Goal: Task Accomplishment & Management: Use online tool/utility

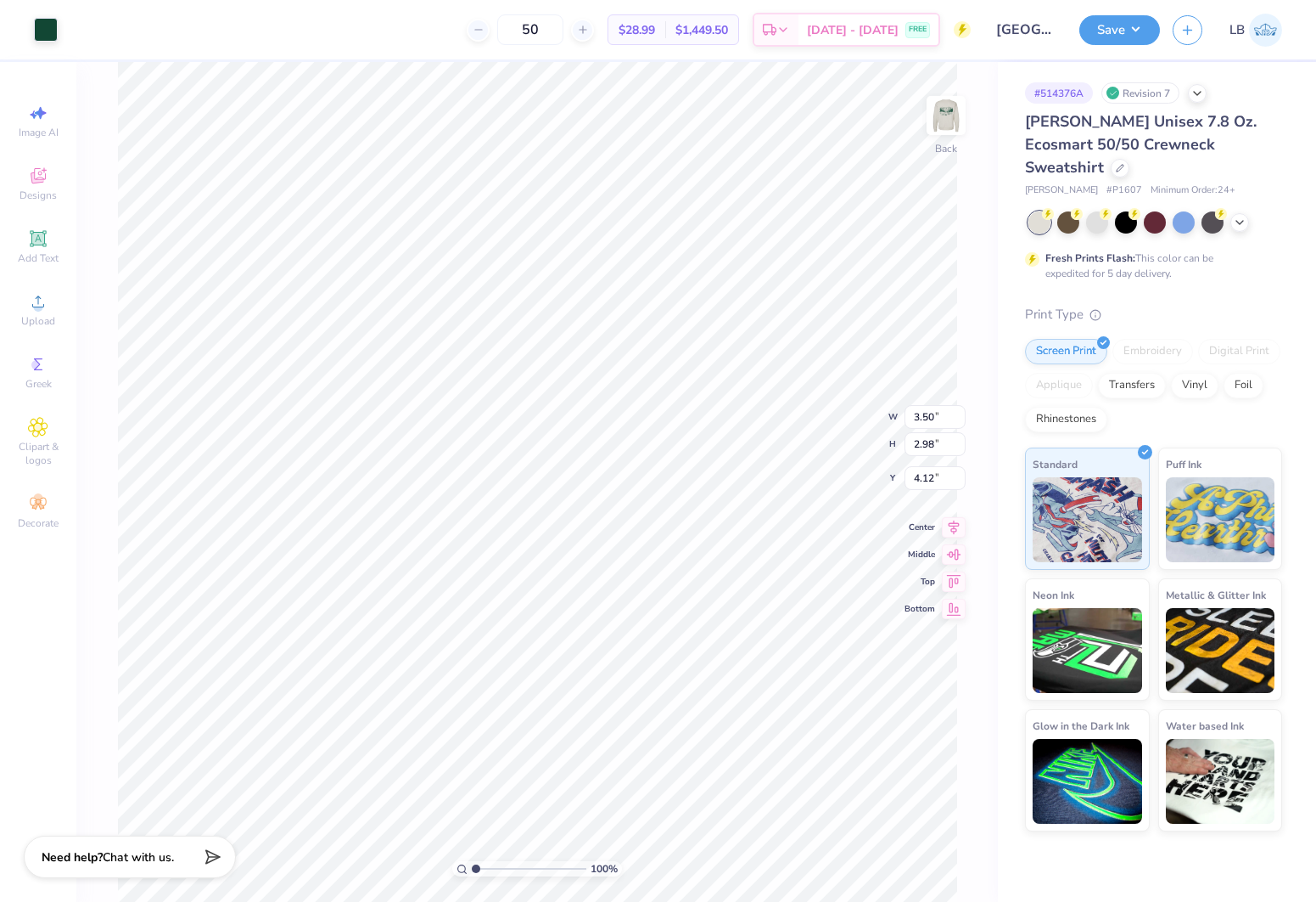
type input "3.43"
click at [1124, 163] on icon at bounding box center [1119, 166] width 6 height 6
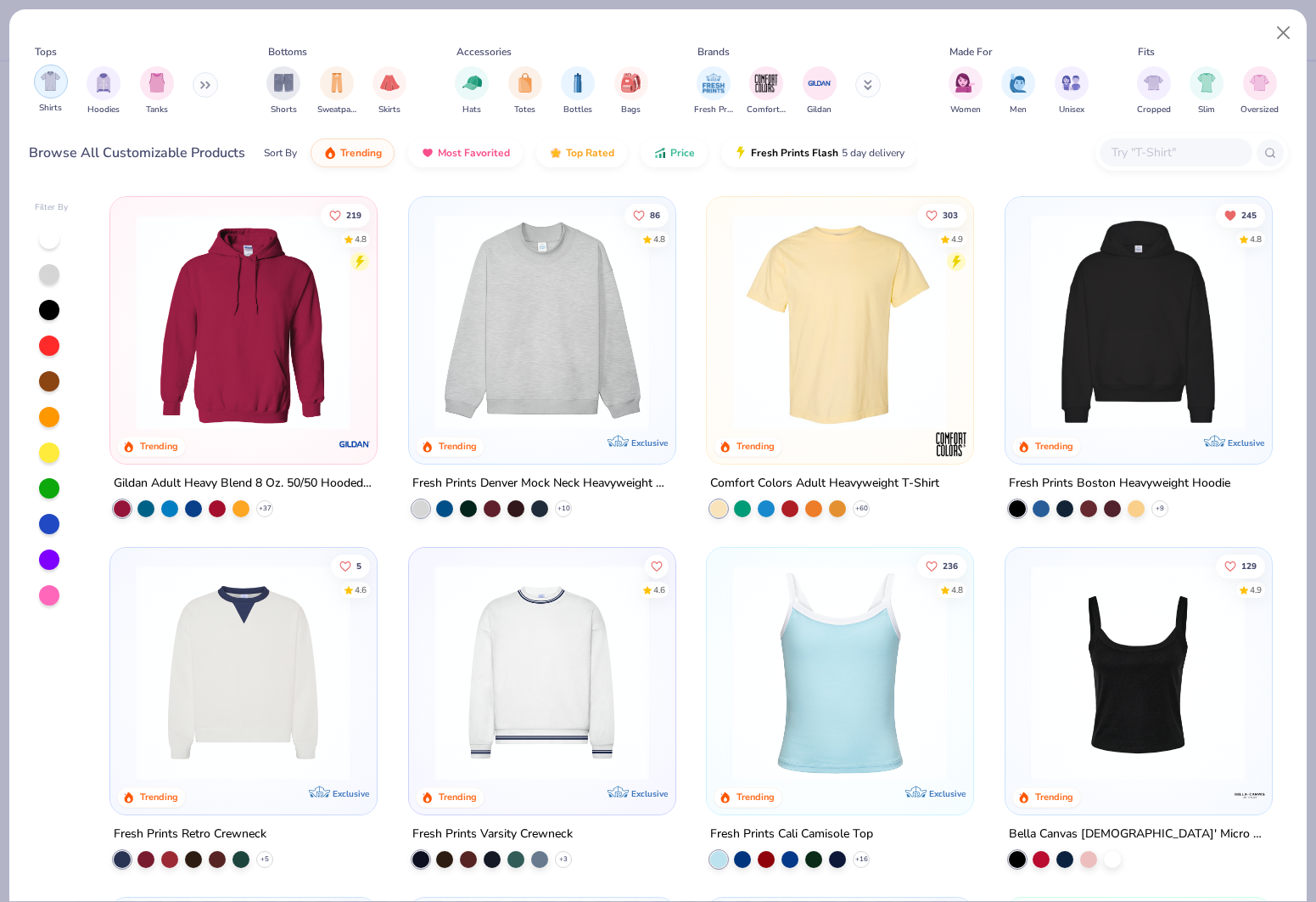
click at [56, 88] on img "filter for Shirts" at bounding box center [50, 80] width 19 height 19
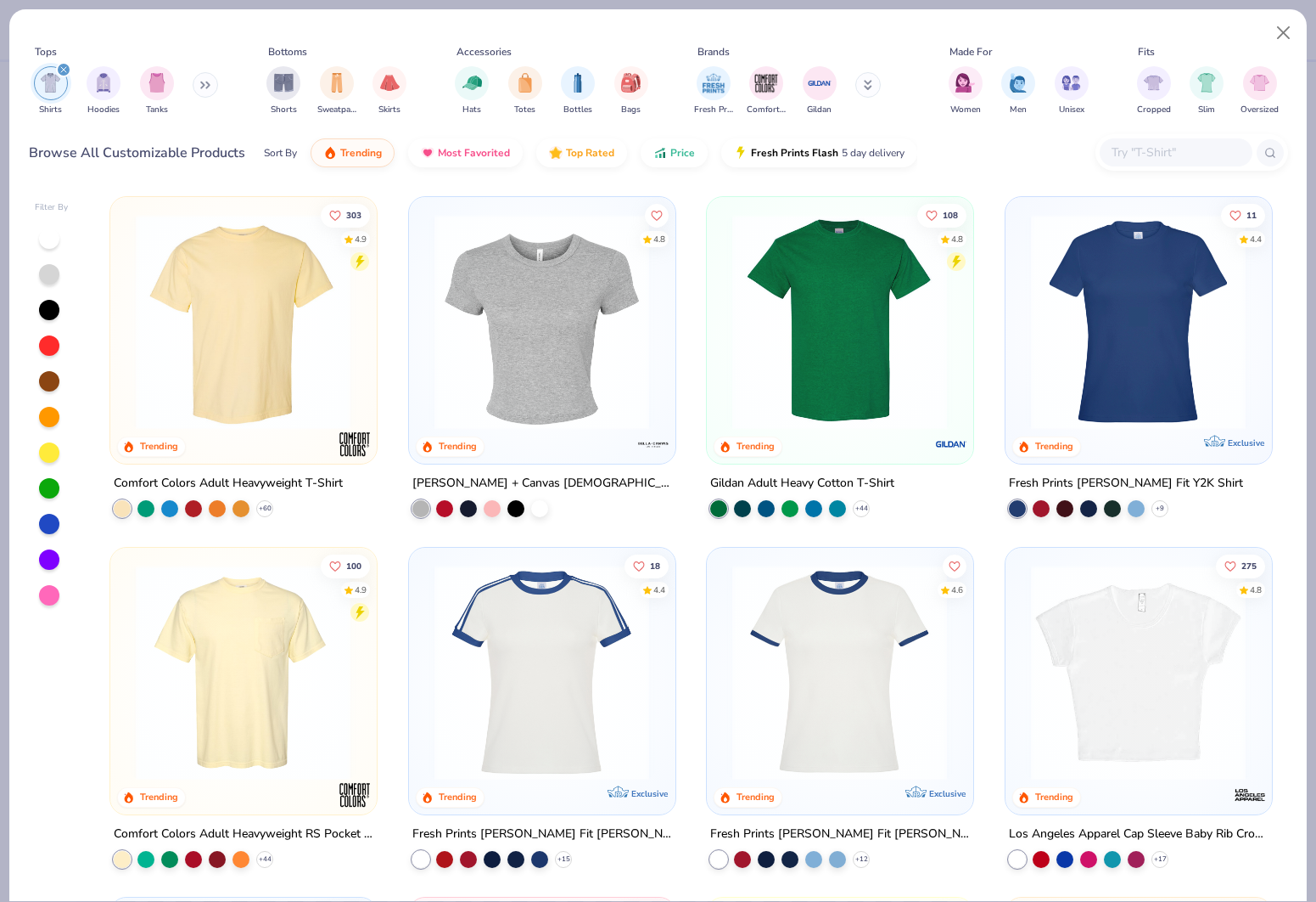
click at [265, 354] on img at bounding box center [243, 322] width 231 height 216
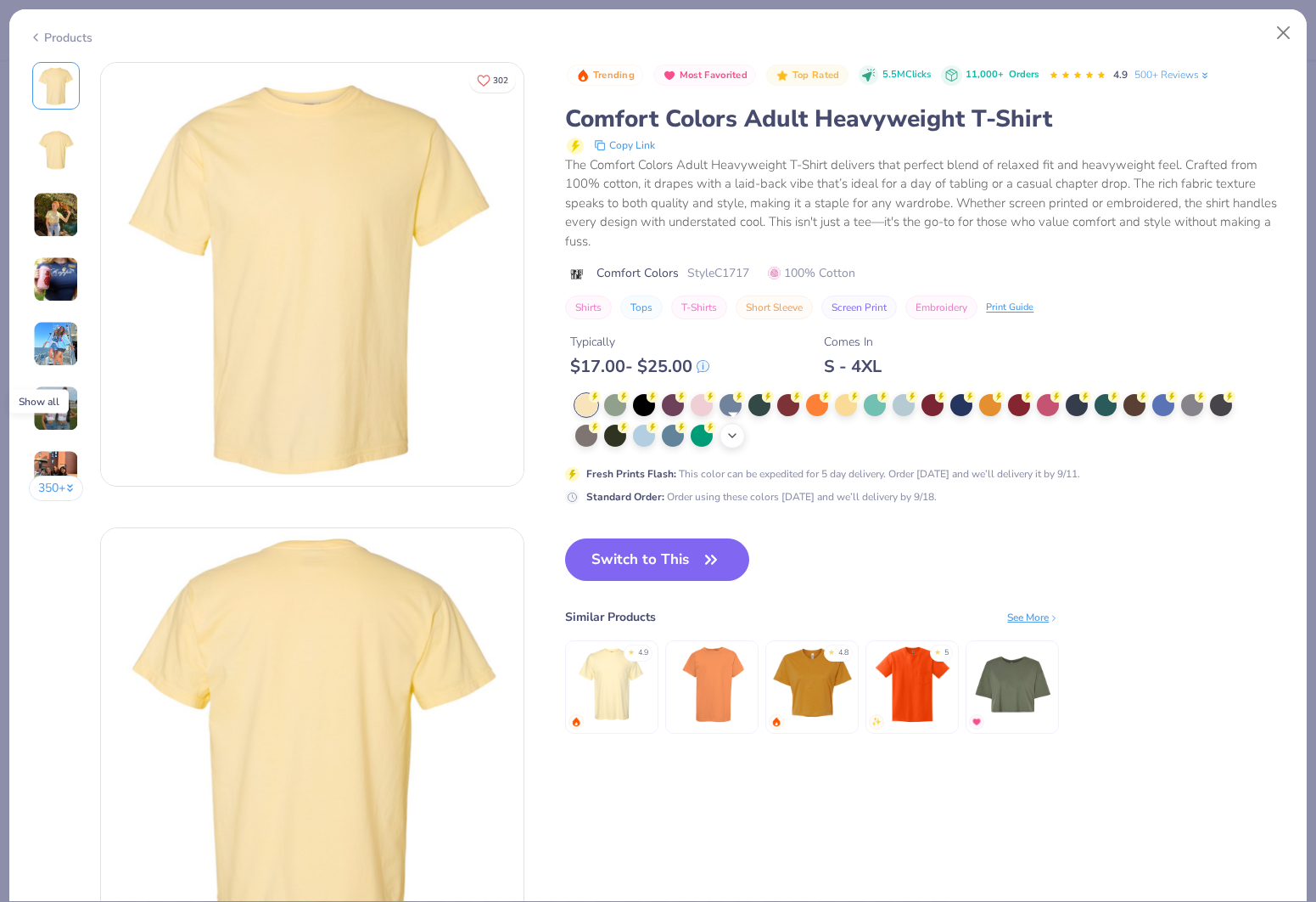
click at [737, 435] on icon at bounding box center [732, 436] width 14 height 14
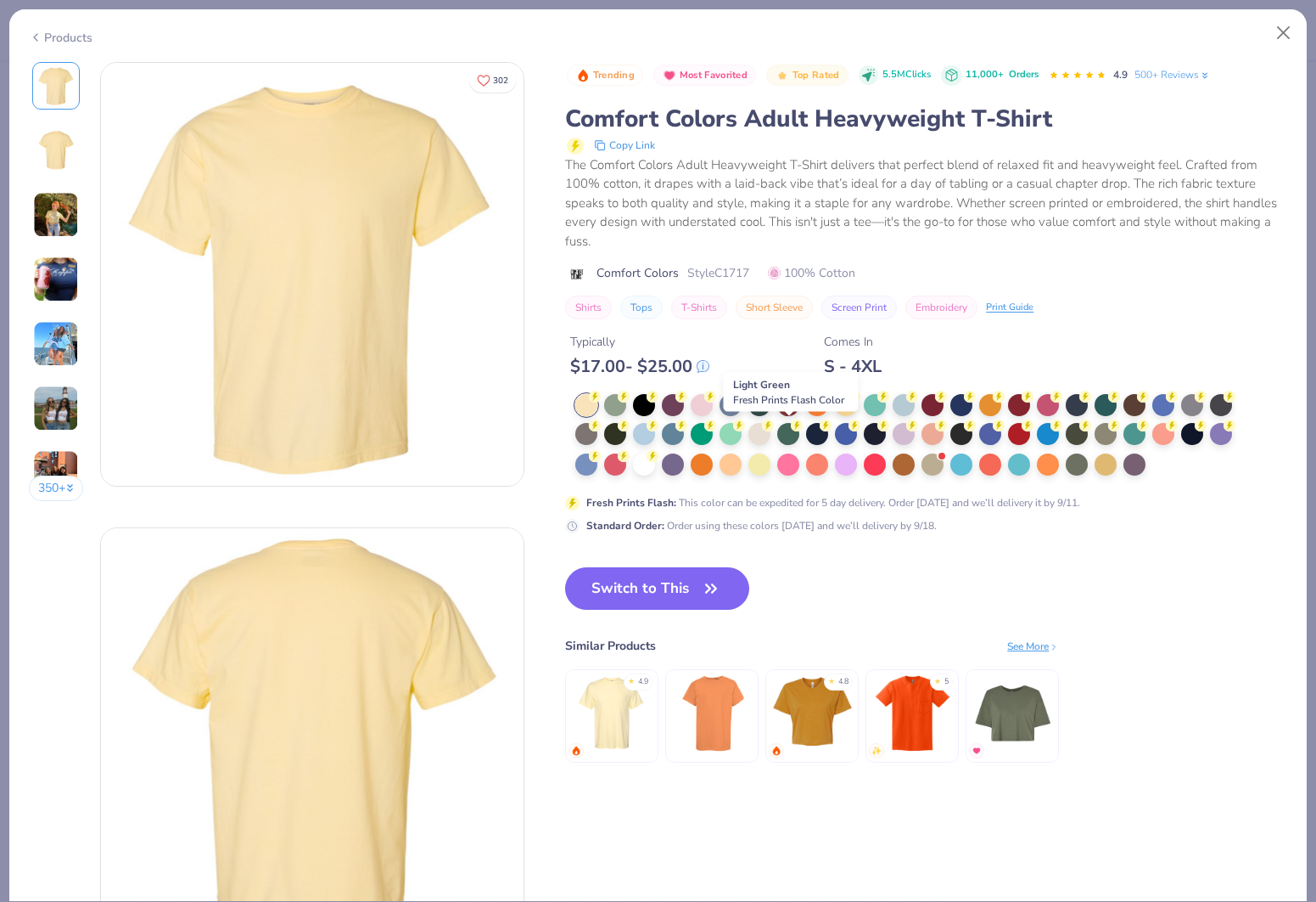
click at [766, 436] on div at bounding box center [760, 434] width 22 height 22
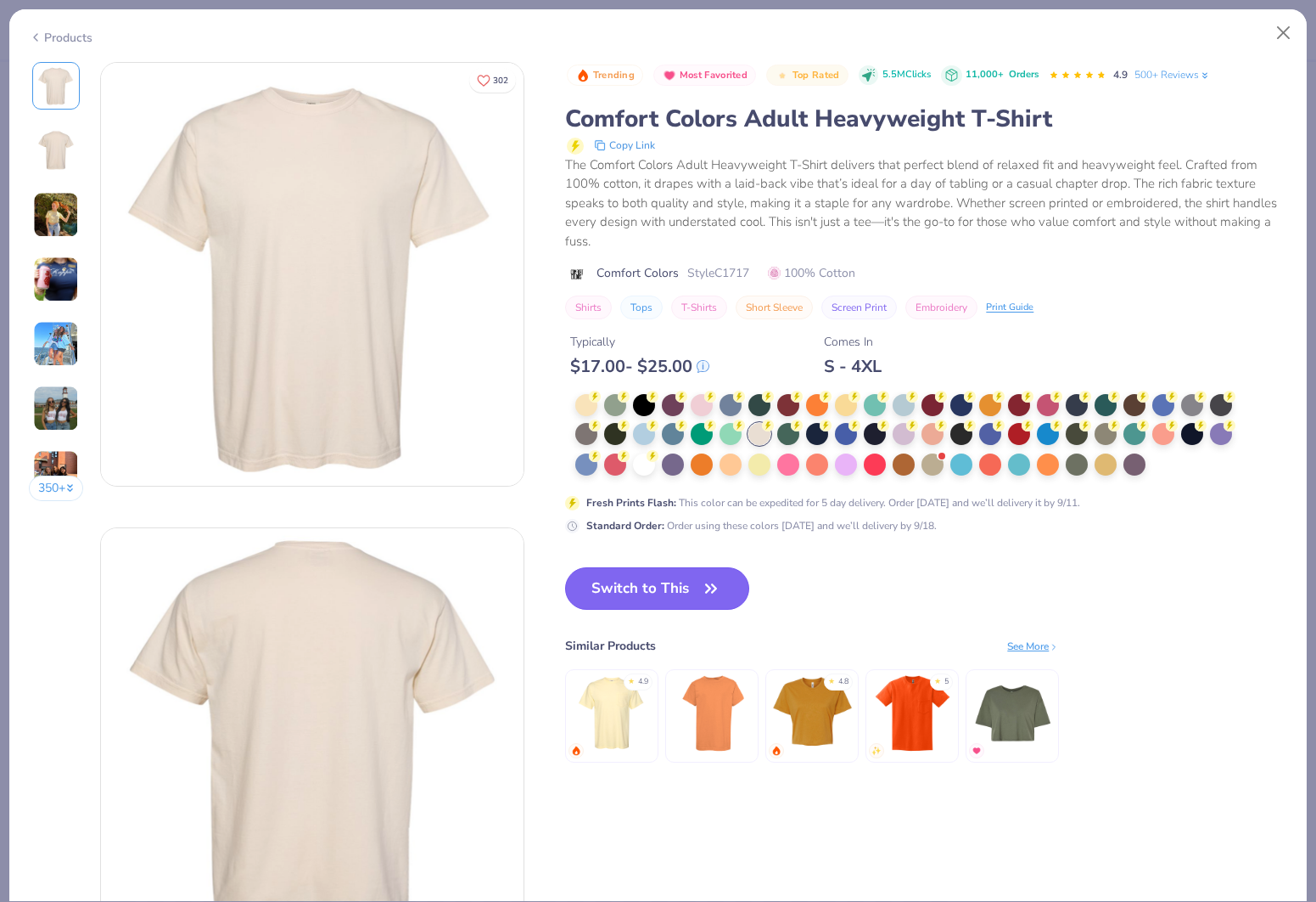
click at [686, 597] on button "Switch to This" at bounding box center [658, 588] width 184 height 43
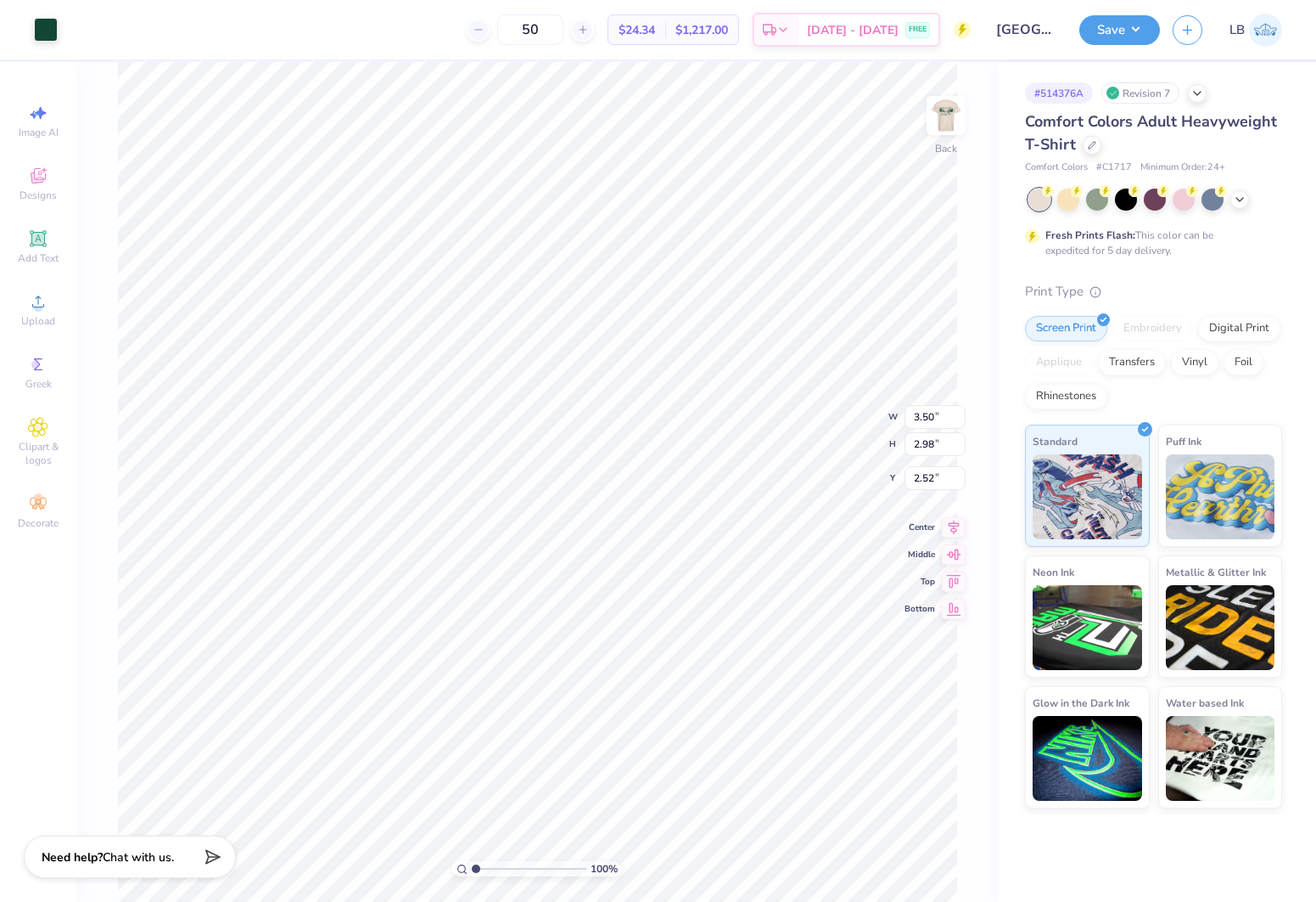
type input "3.48"
click at [939, 106] on img at bounding box center [946, 115] width 68 height 68
type input "4.76"
click at [956, 515] on icon at bounding box center [954, 512] width 11 height 15
click at [947, 120] on img at bounding box center [946, 115] width 68 height 68
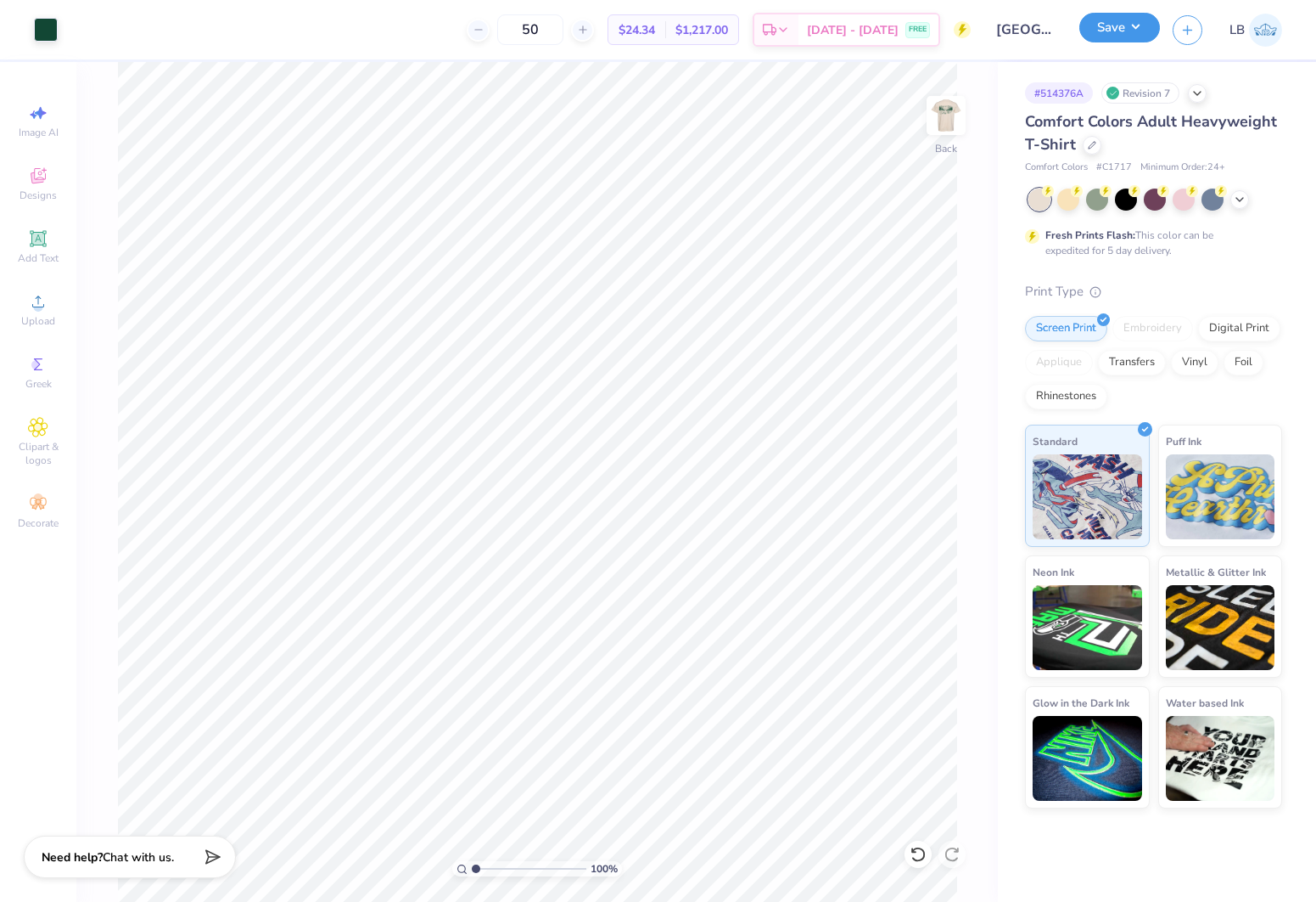
click at [1101, 26] on button "Save" at bounding box center [1119, 27] width 81 height 30
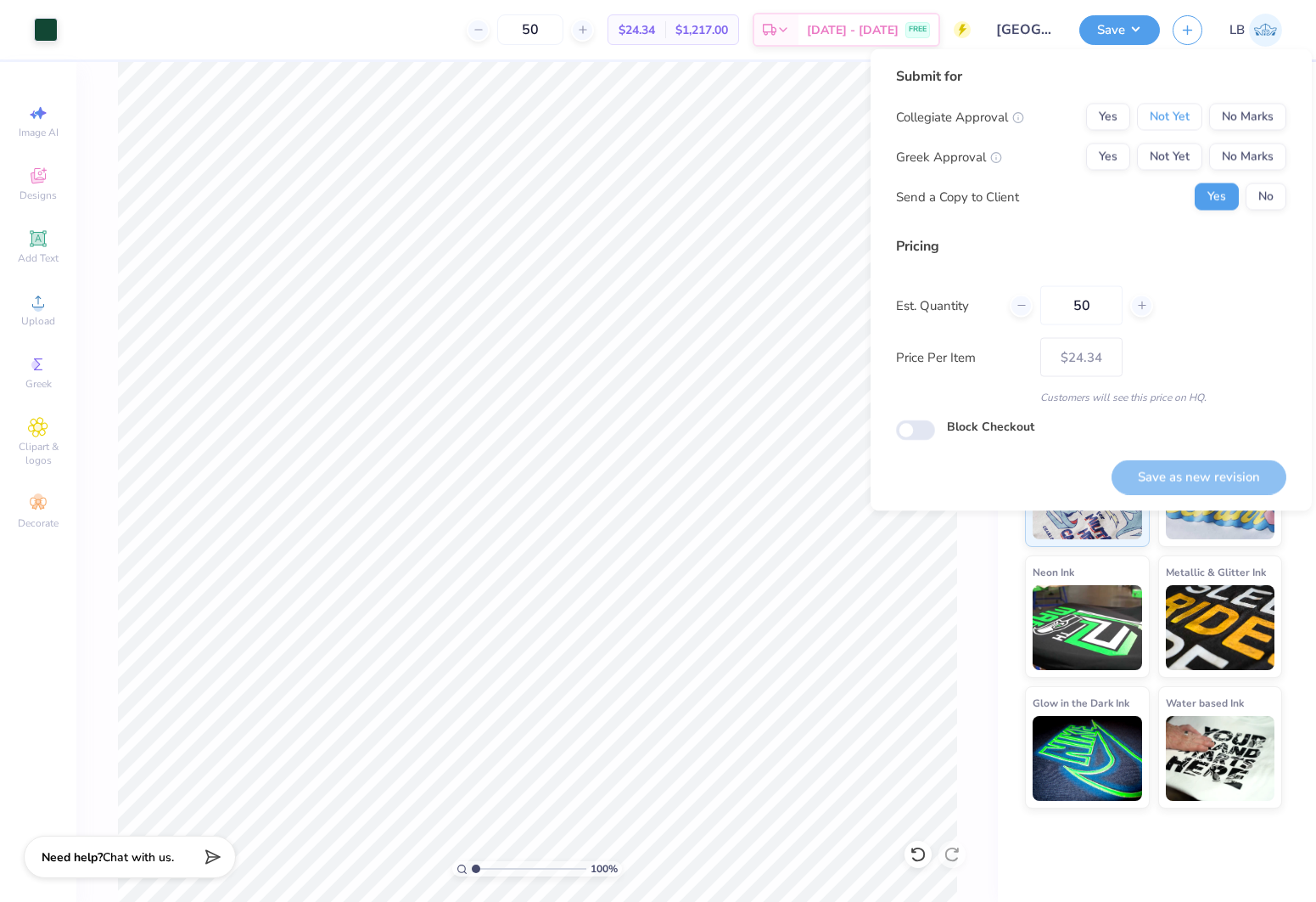
drag, startPoint x: 1164, startPoint y: 117, endPoint x: 1174, endPoint y: 132, distance: 18.0
click at [1166, 118] on button "Not Yet" at bounding box center [1170, 118] width 66 height 27
drag, startPoint x: 1174, startPoint y: 132, endPoint x: 1202, endPoint y: 173, distance: 49.6
click at [1179, 160] on button "Not Yet" at bounding box center [1170, 157] width 66 height 27
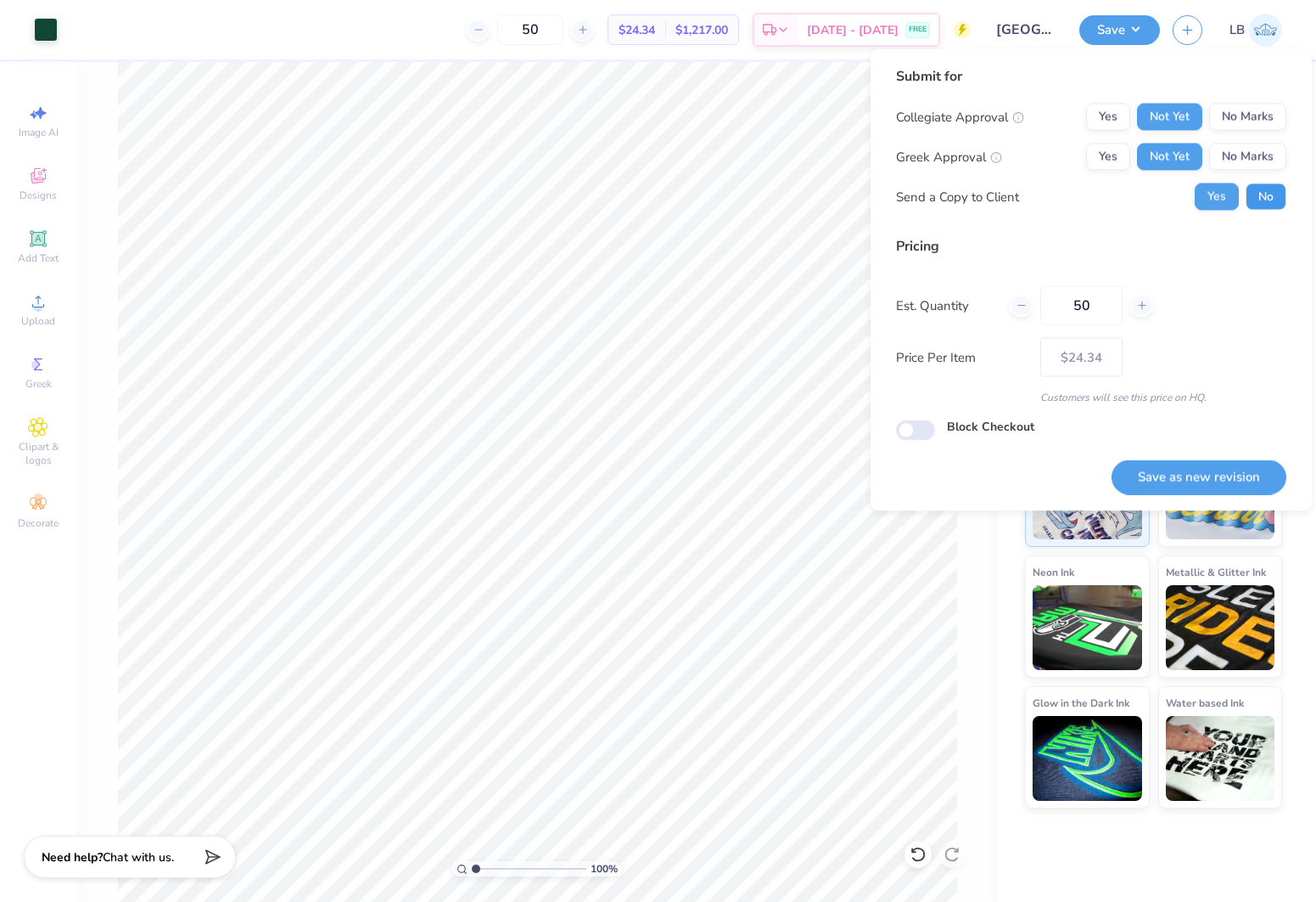
drag, startPoint x: 1266, startPoint y: 205, endPoint x: 1265, endPoint y: 231, distance: 26.0
click at [1266, 206] on button "No" at bounding box center [1266, 197] width 41 height 27
click at [1194, 470] on button "Save as new revision" at bounding box center [1199, 477] width 175 height 35
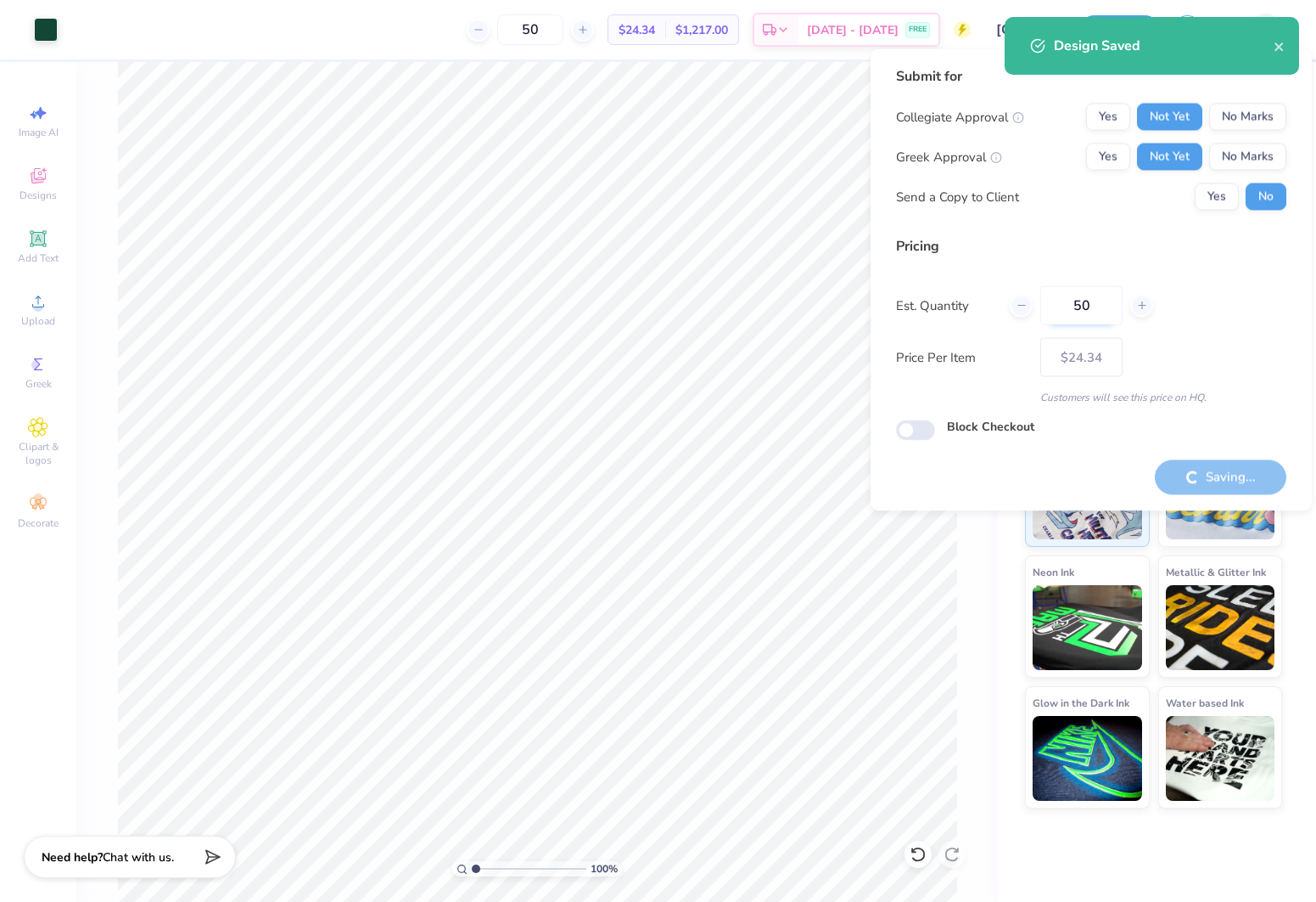
type input "– –"
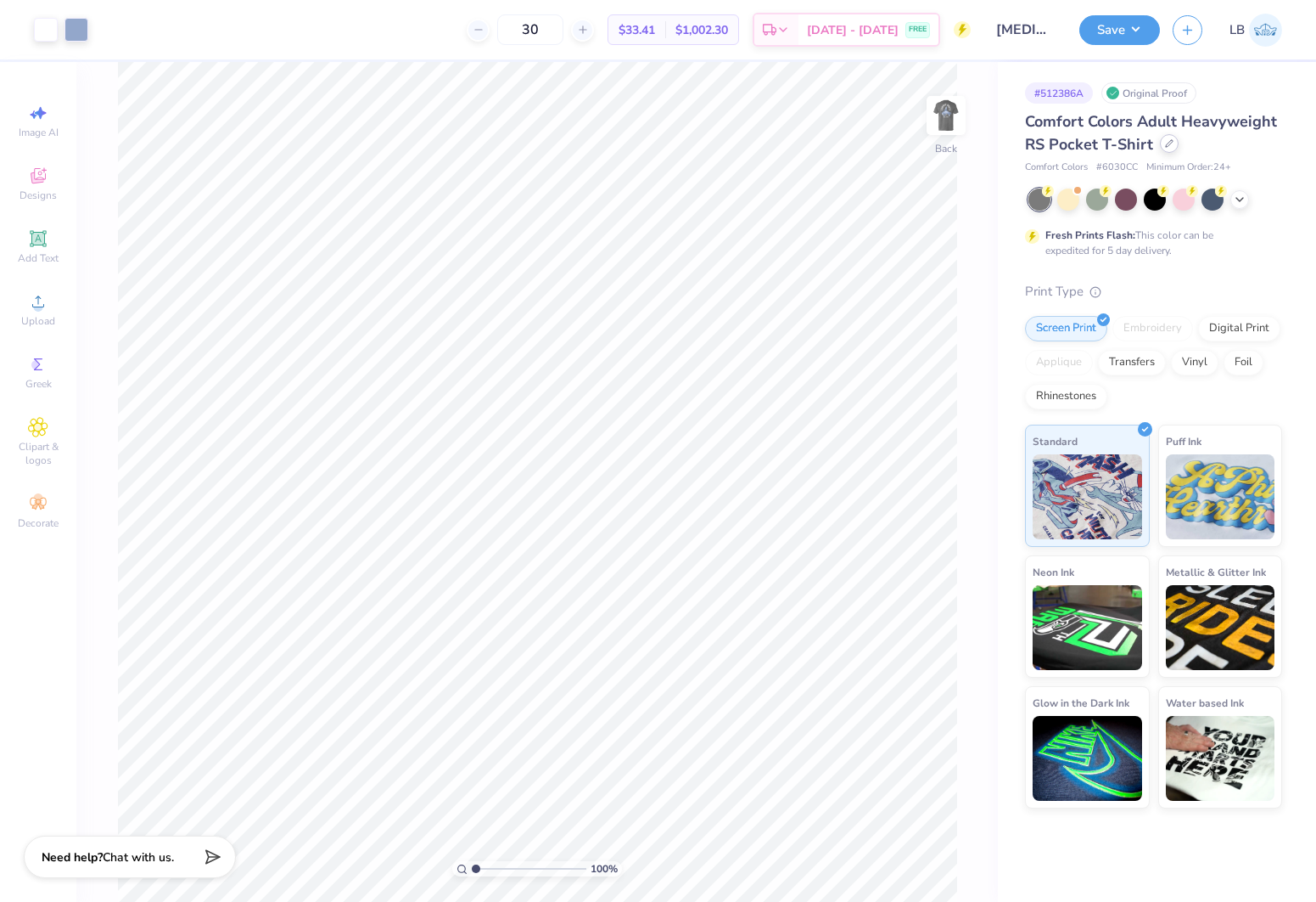
click at [1168, 149] on div at bounding box center [1169, 143] width 19 height 19
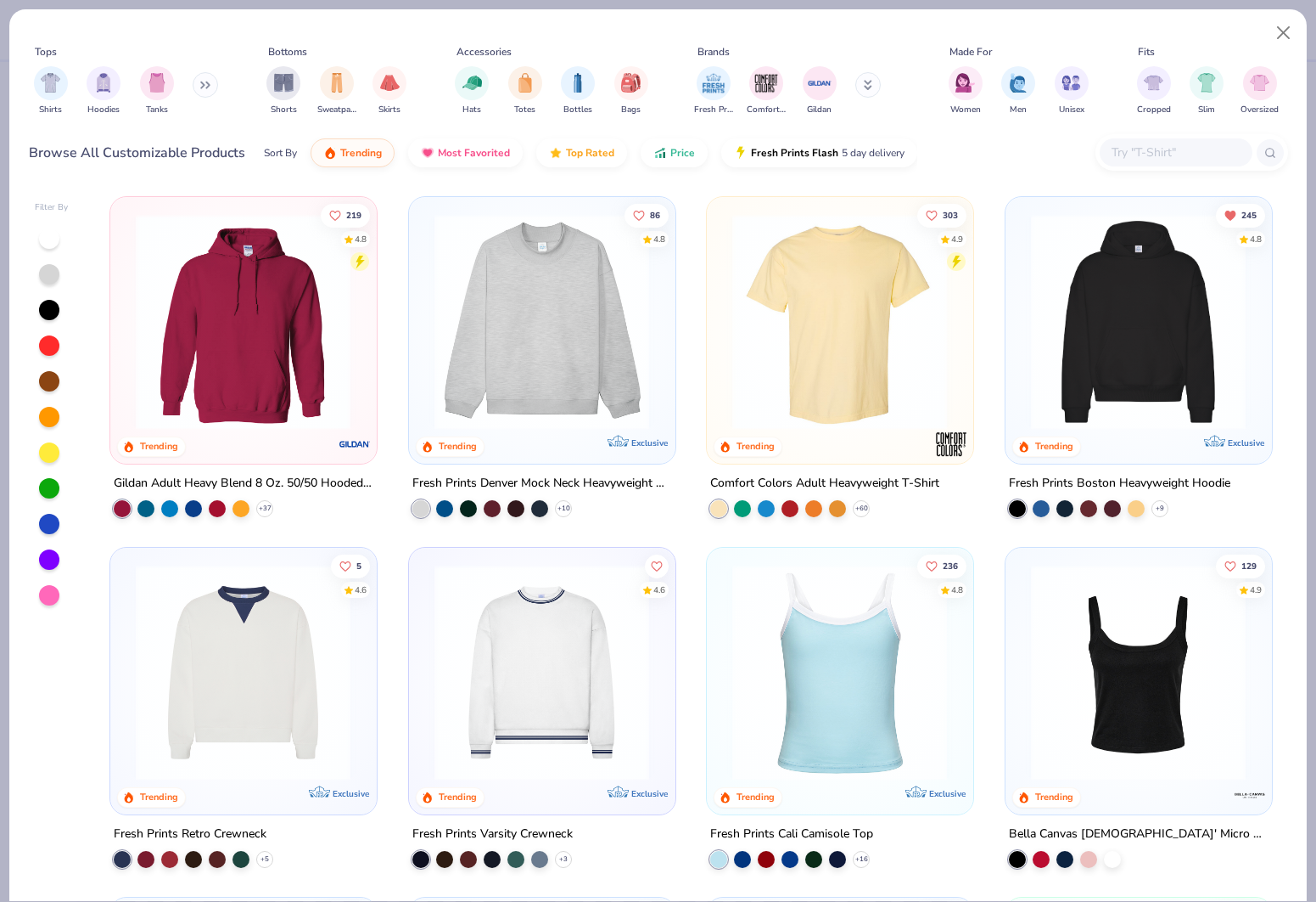
click at [1177, 147] on input "text" at bounding box center [1176, 152] width 131 height 19
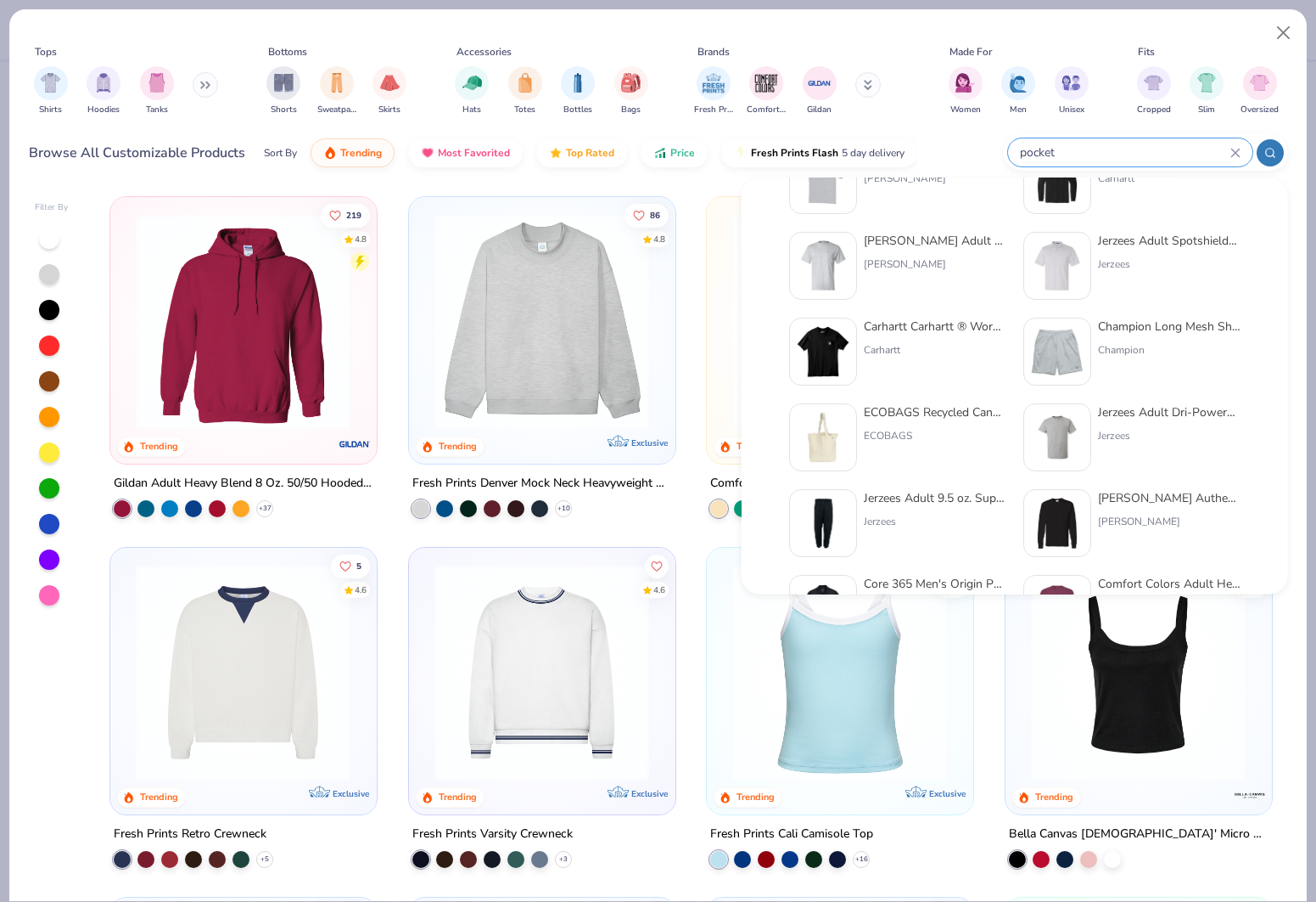
scroll to position [316, 0]
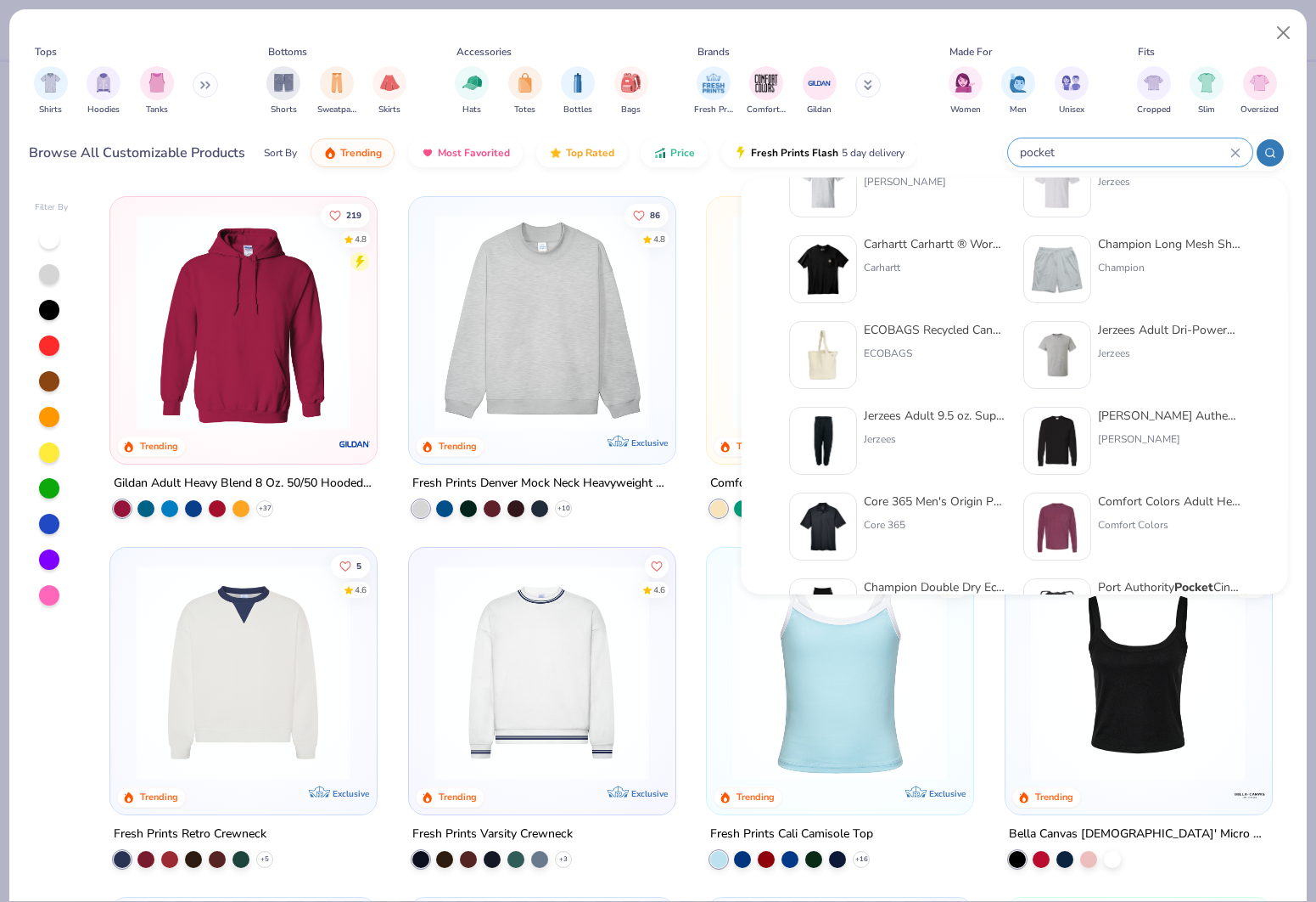
type input "pocket"
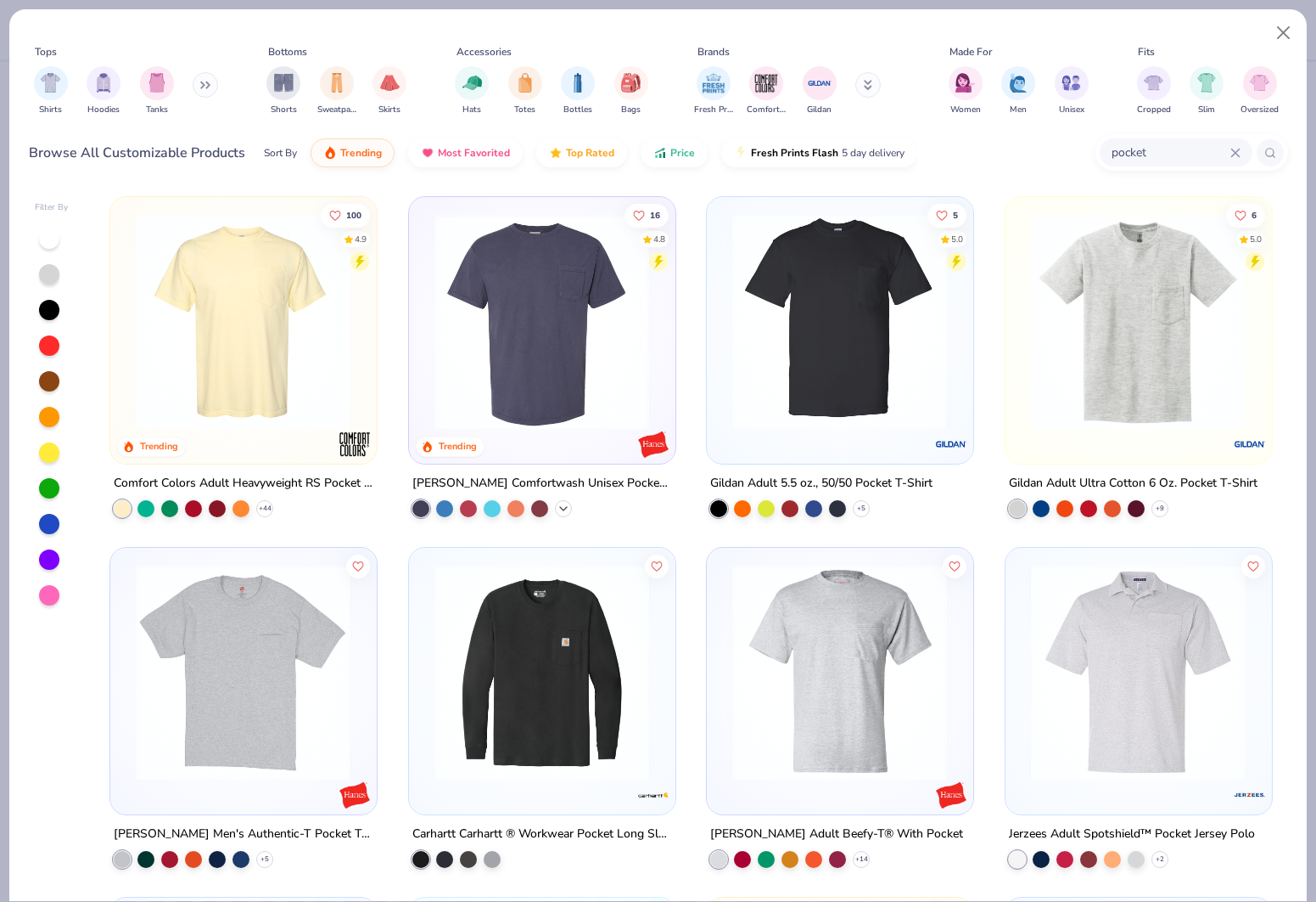
click at [568, 504] on icon at bounding box center [563, 507] width 14 height 14
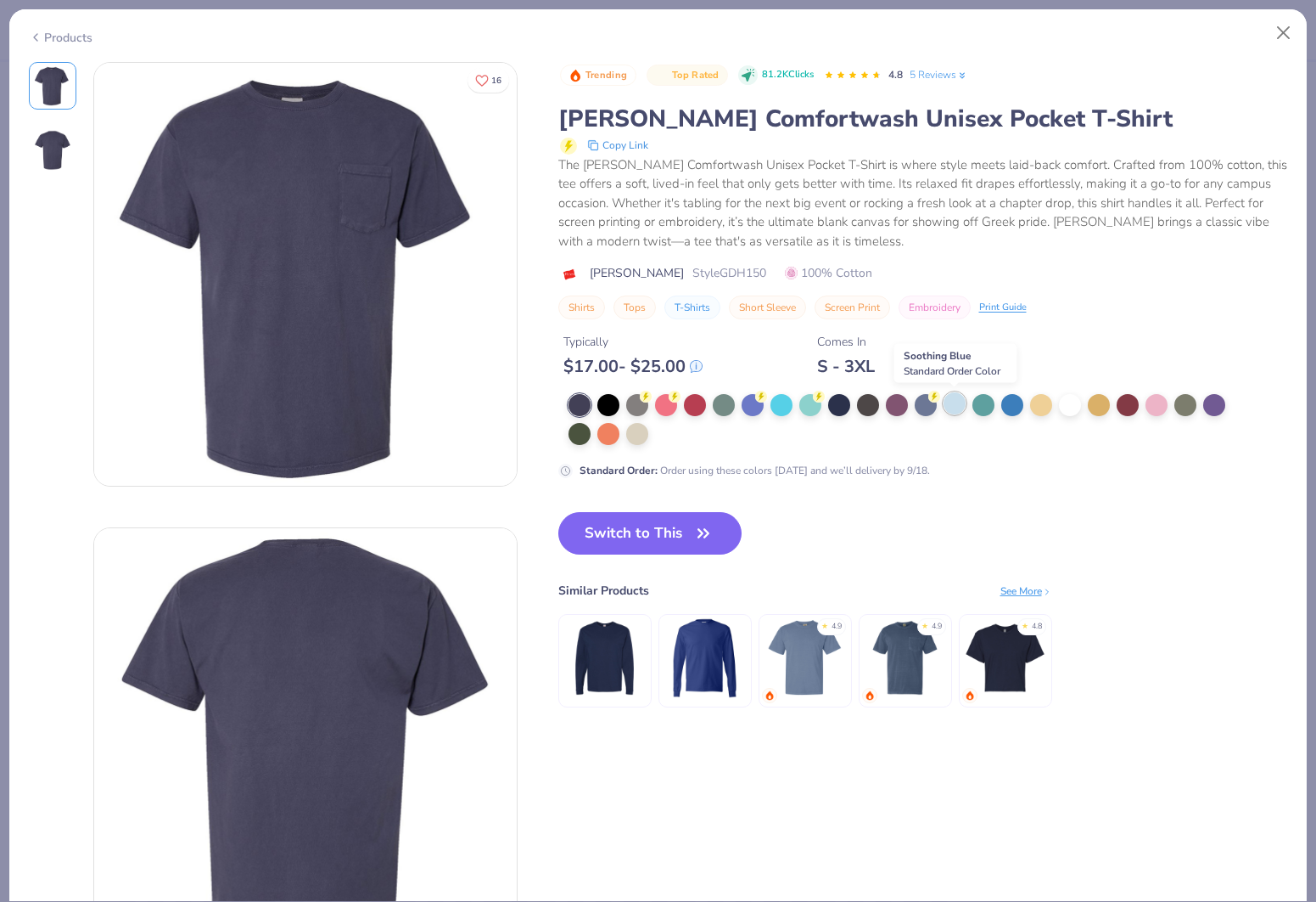
click at [946, 408] on div at bounding box center [954, 404] width 22 height 22
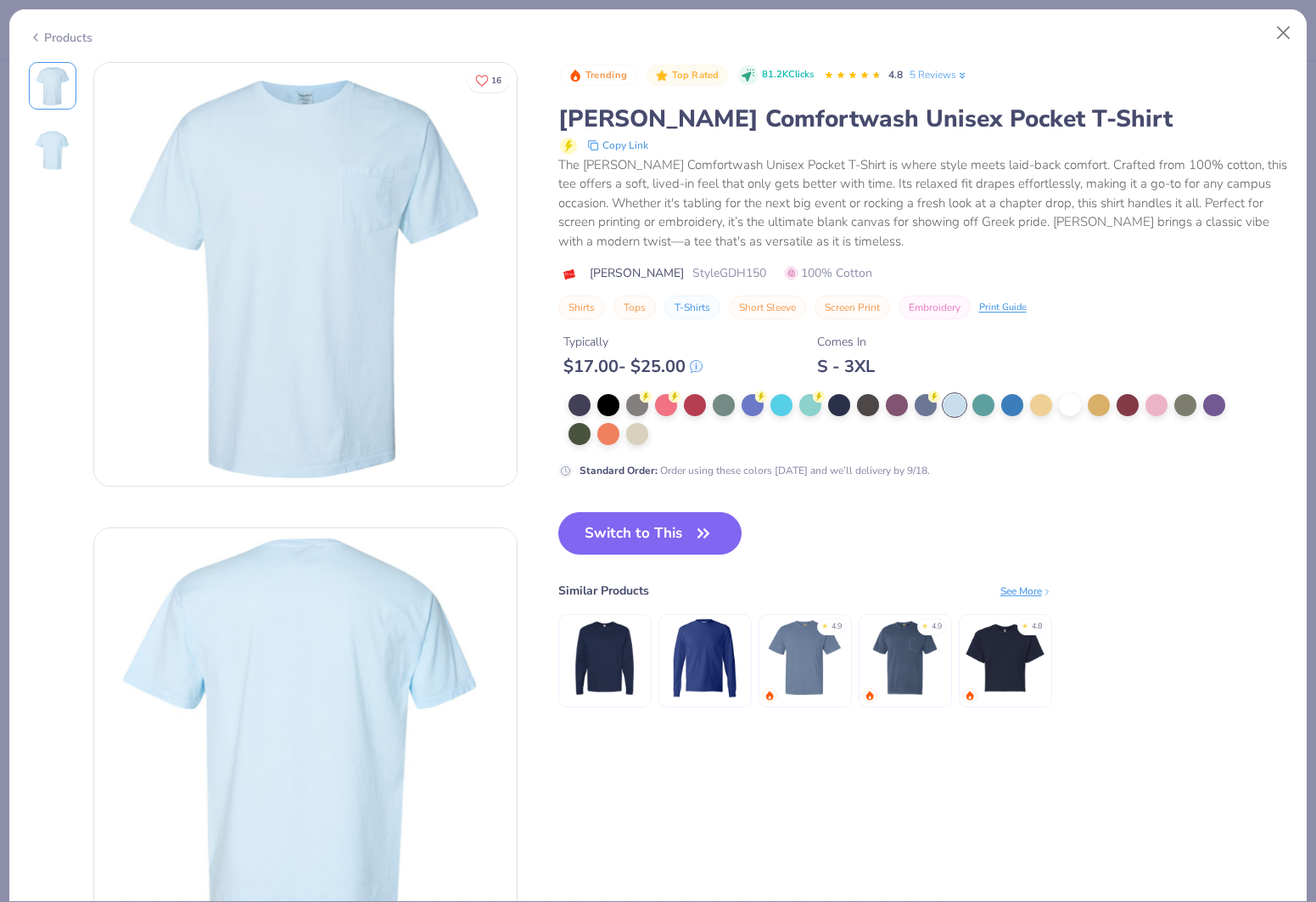
click at [50, 31] on div "Products" at bounding box center [61, 38] width 64 height 18
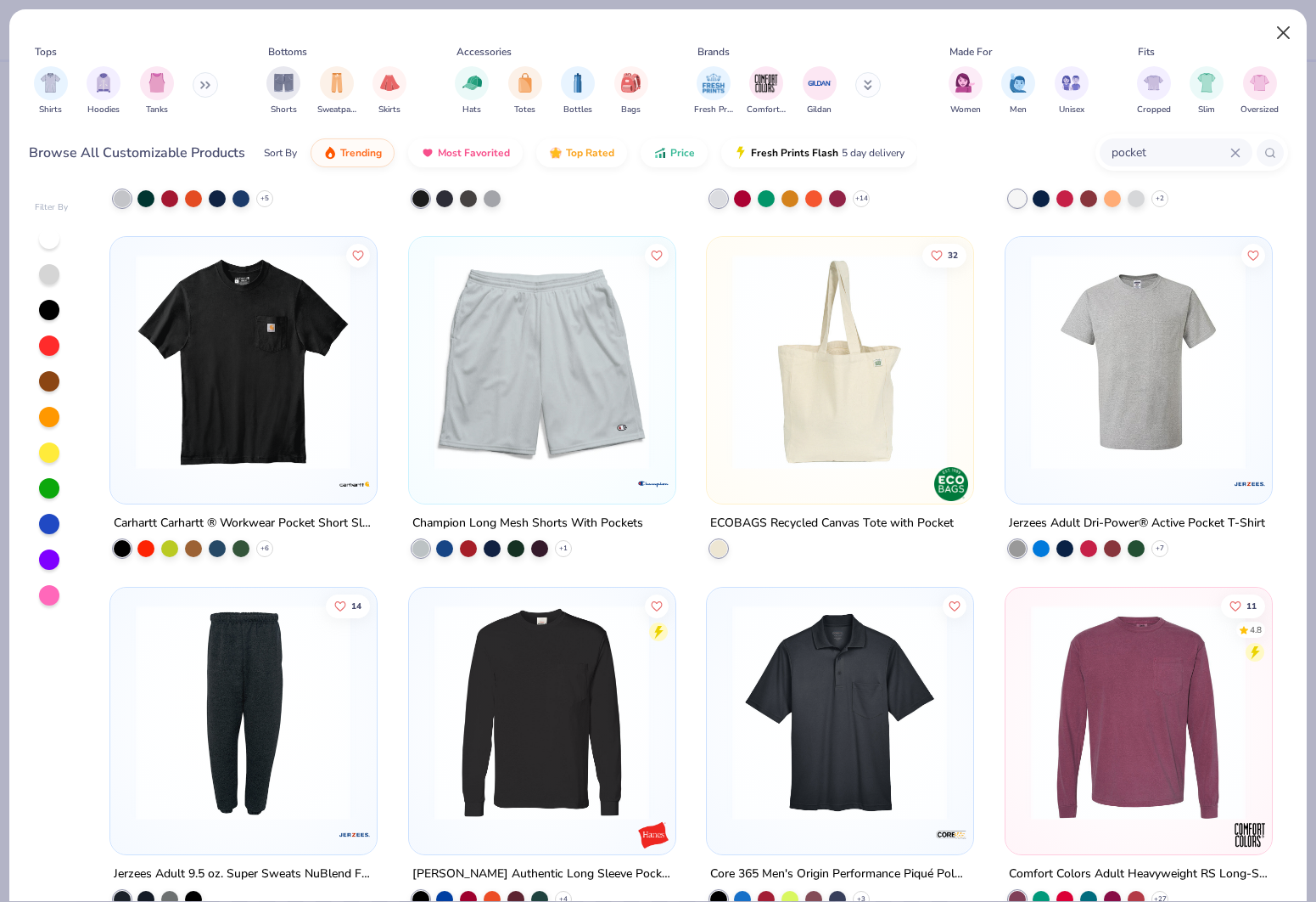
scroll to position [0, 3]
click at [1279, 38] on button "Close" at bounding box center [1283, 33] width 32 height 32
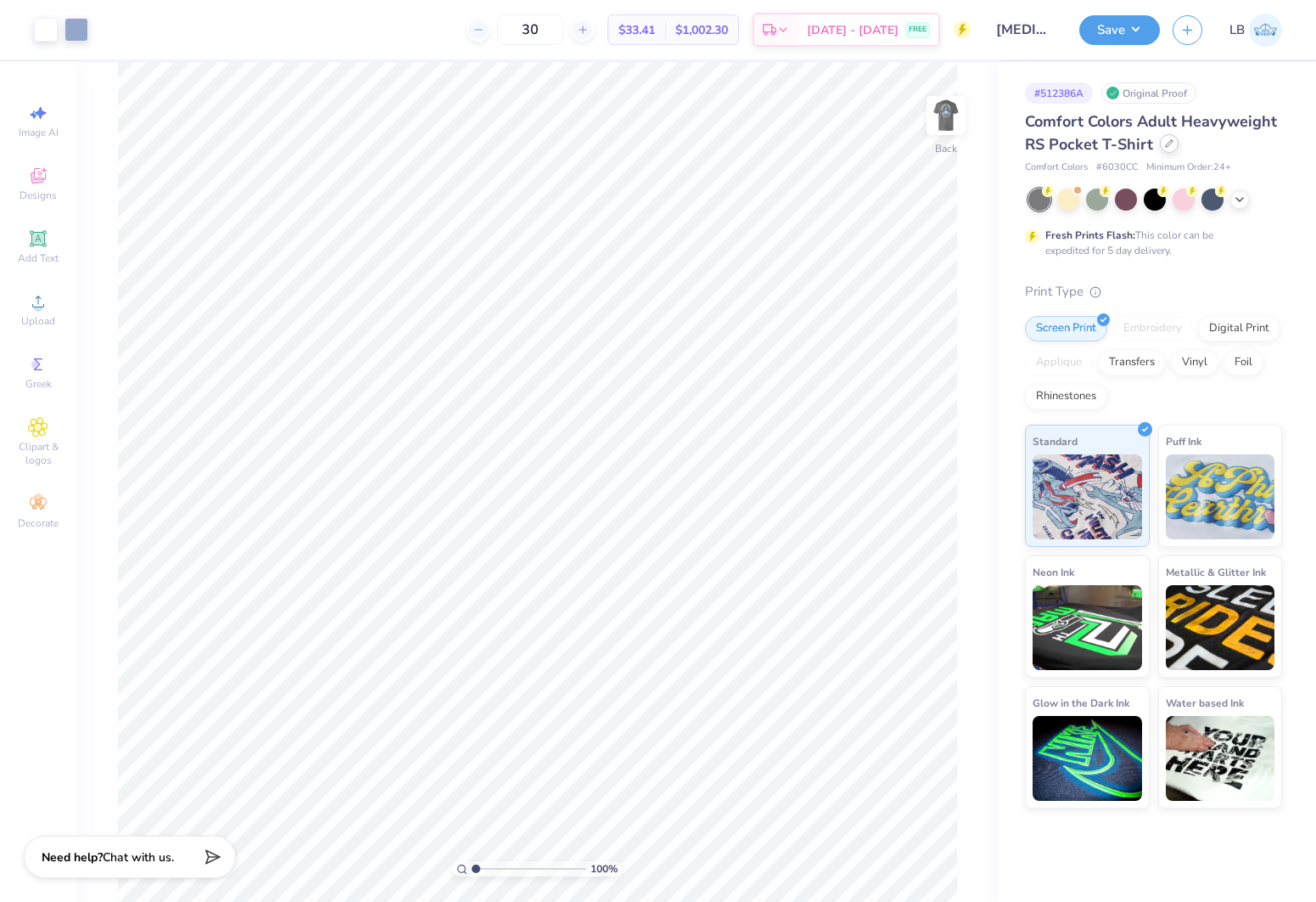
click at [1170, 146] on icon at bounding box center [1168, 143] width 8 height 8
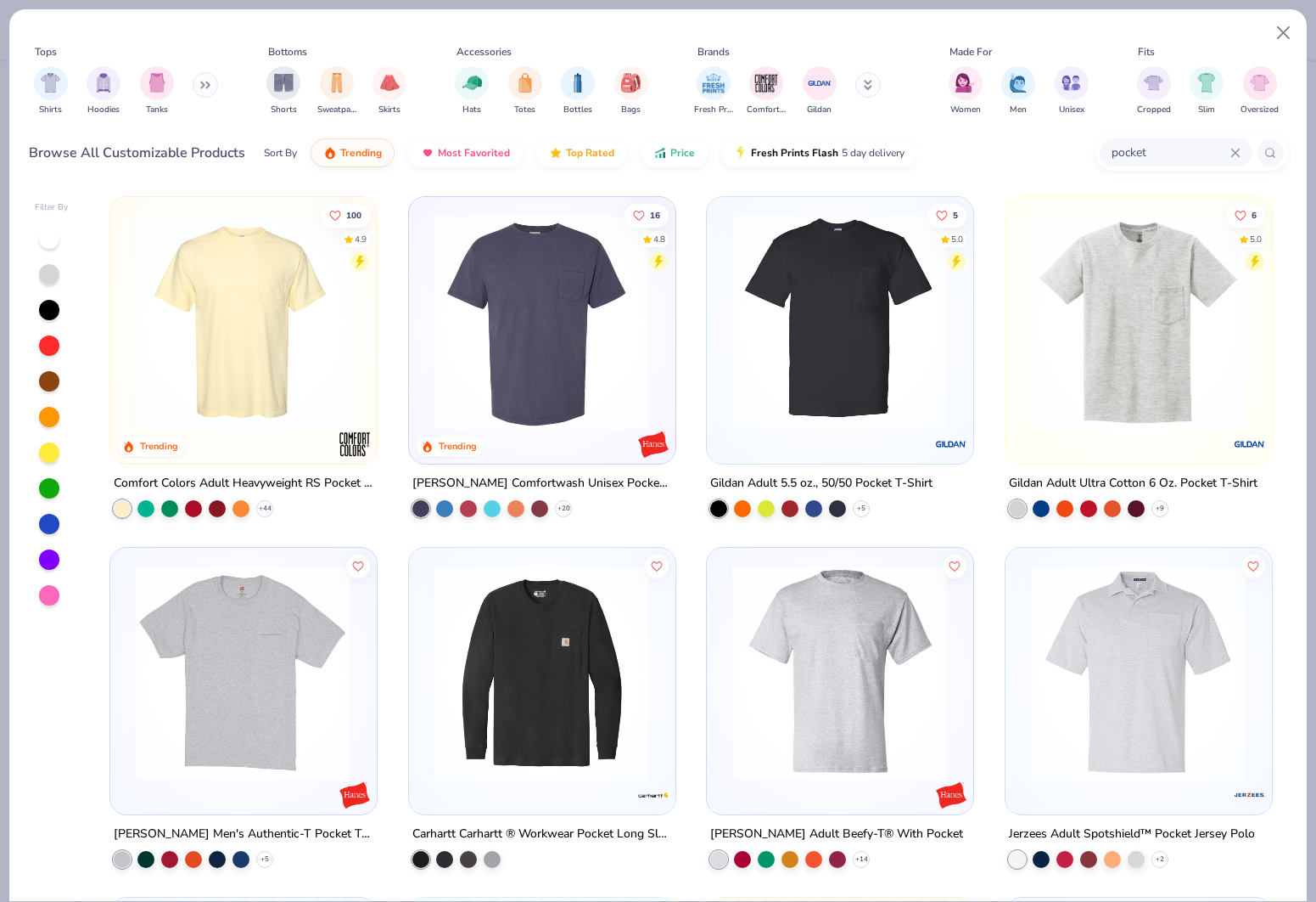
click at [1151, 155] on input "pocket" at bounding box center [1170, 152] width 120 height 19
click at [566, 349] on img at bounding box center [542, 322] width 231 height 216
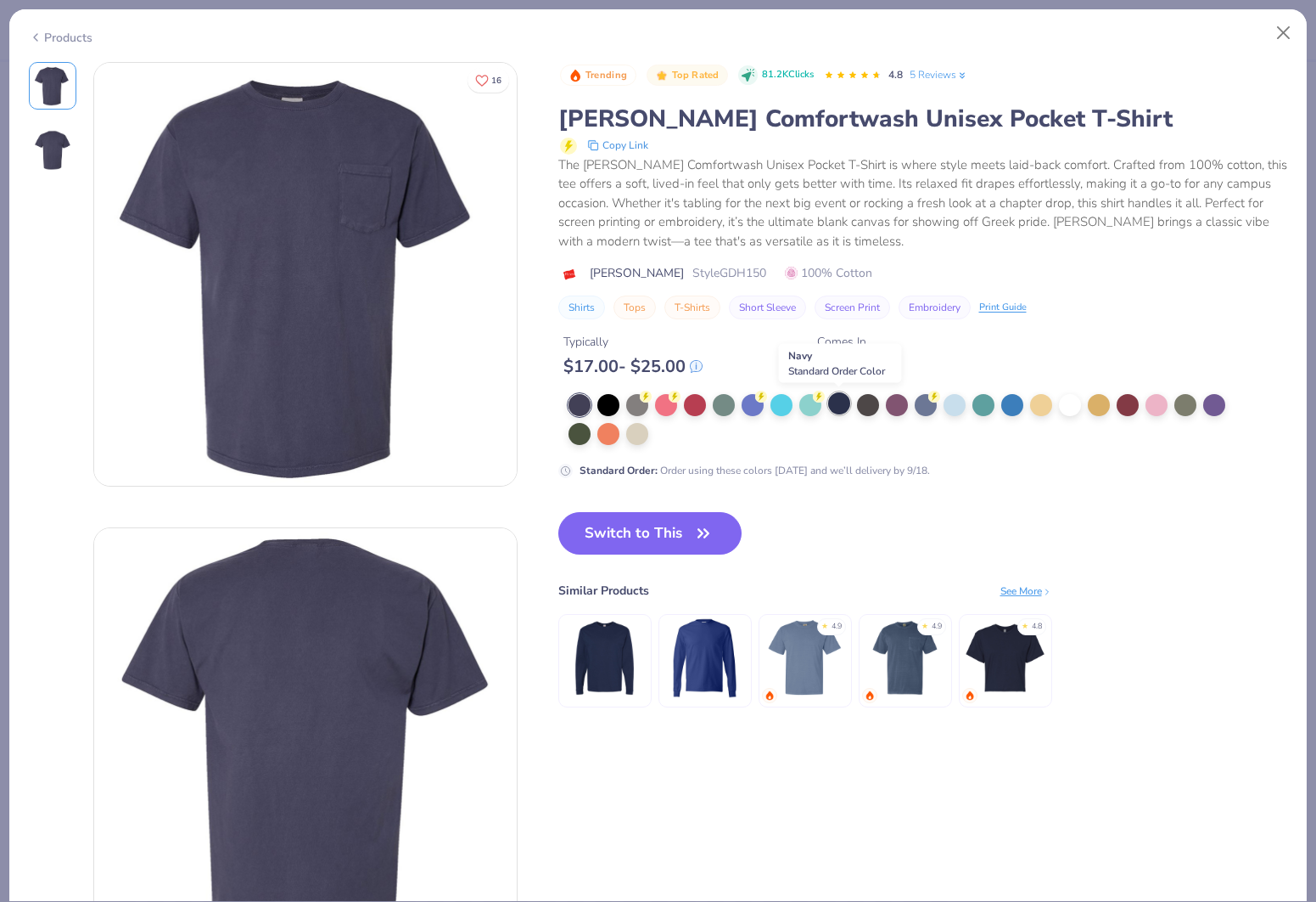
click at [850, 402] on div at bounding box center [840, 404] width 22 height 22
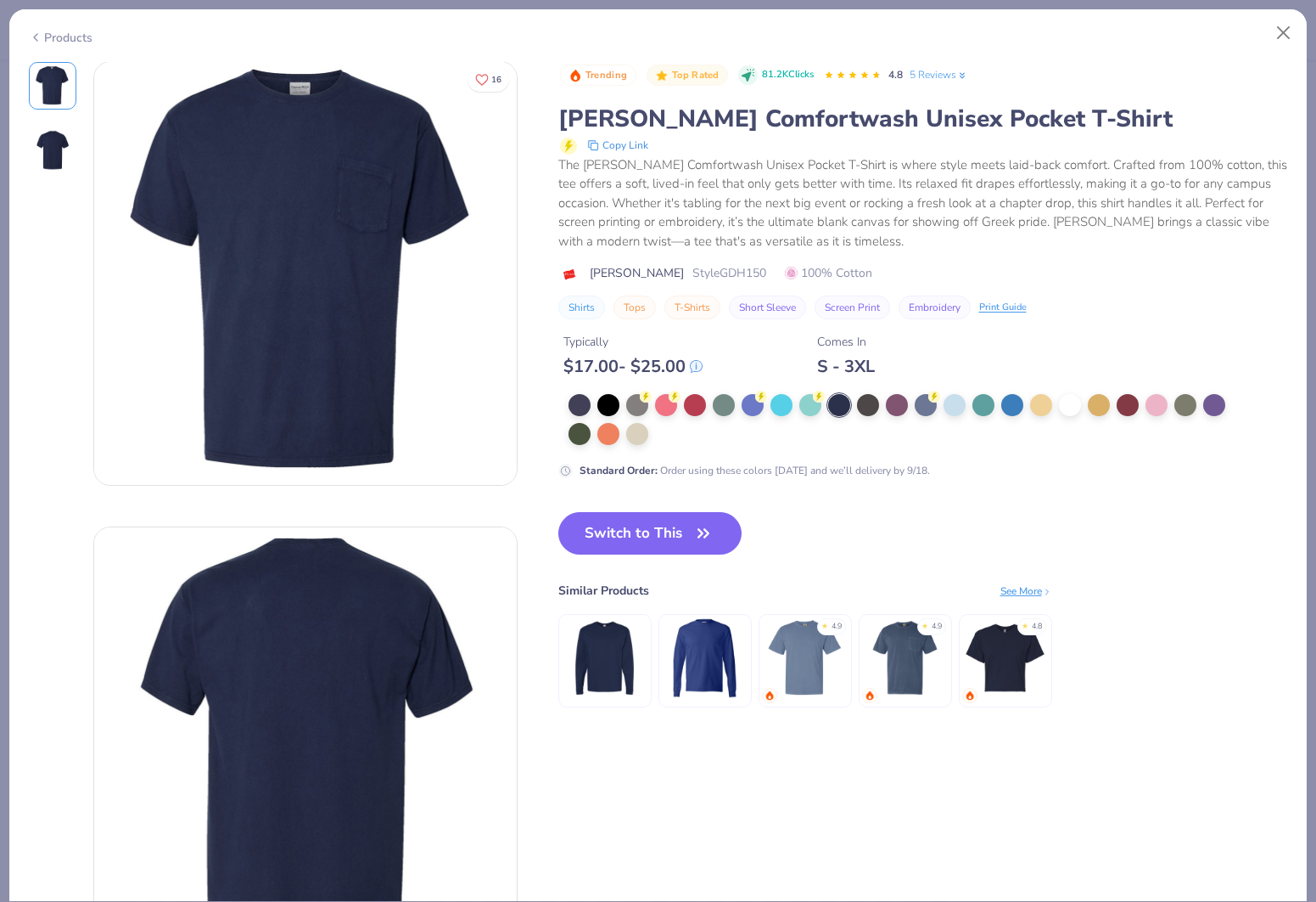
drag, startPoint x: 636, startPoint y: 520, endPoint x: 663, endPoint y: 897, distance: 378.0
click at [635, 520] on button "Switch to This" at bounding box center [650, 533] width 184 height 43
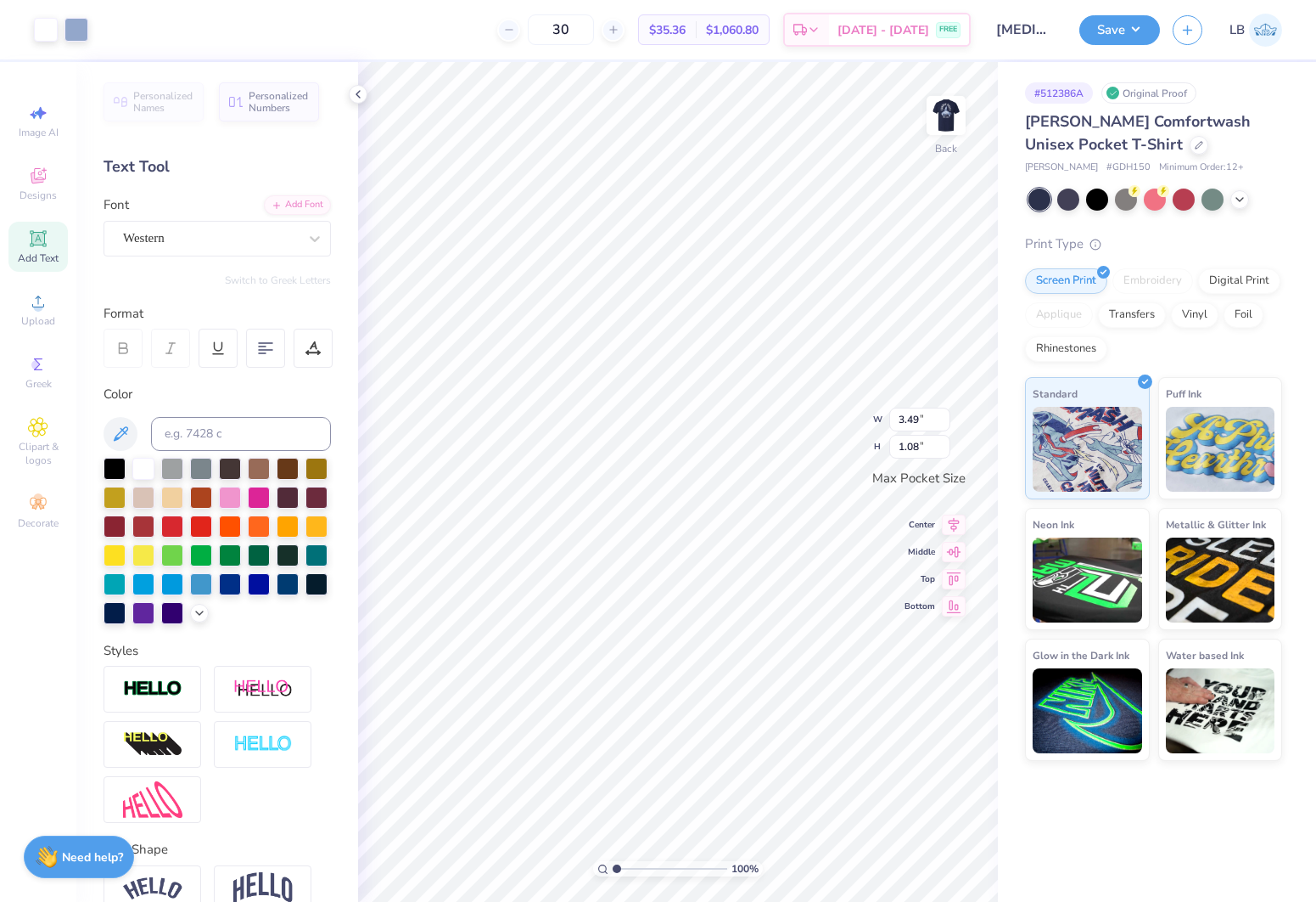
type input "3.00"
type input "0.93"
click at [939, 111] on img at bounding box center [946, 115] width 68 height 68
type input "3.61"
click at [952, 512] on icon at bounding box center [954, 511] width 24 height 20
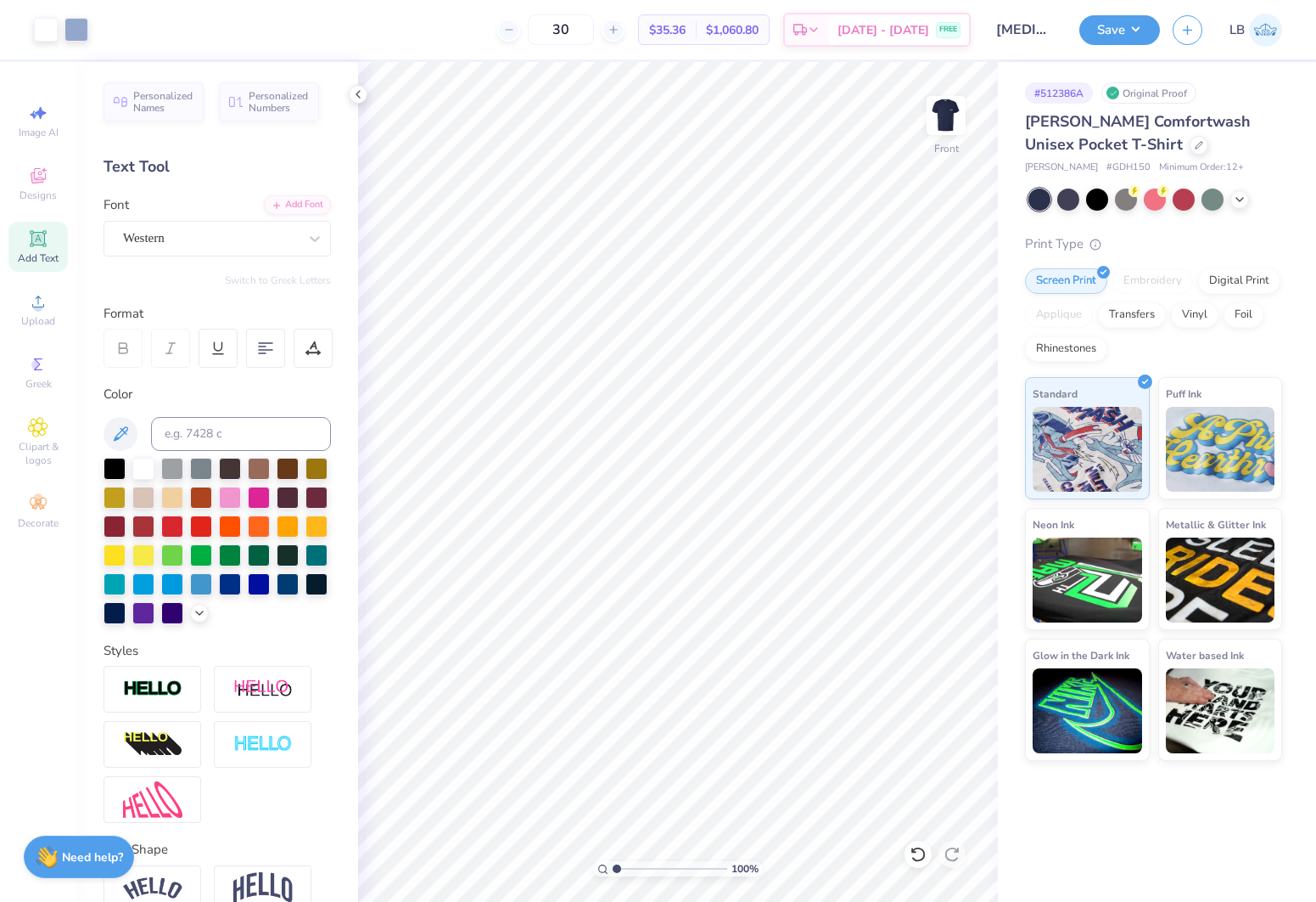
click at [346, 91] on div "Personalized Names Personalized Numbers Text Tool Add Font Font Western Switch …" at bounding box center [217, 482] width 281 height 840
click at [358, 90] on icon at bounding box center [358, 94] width 14 height 14
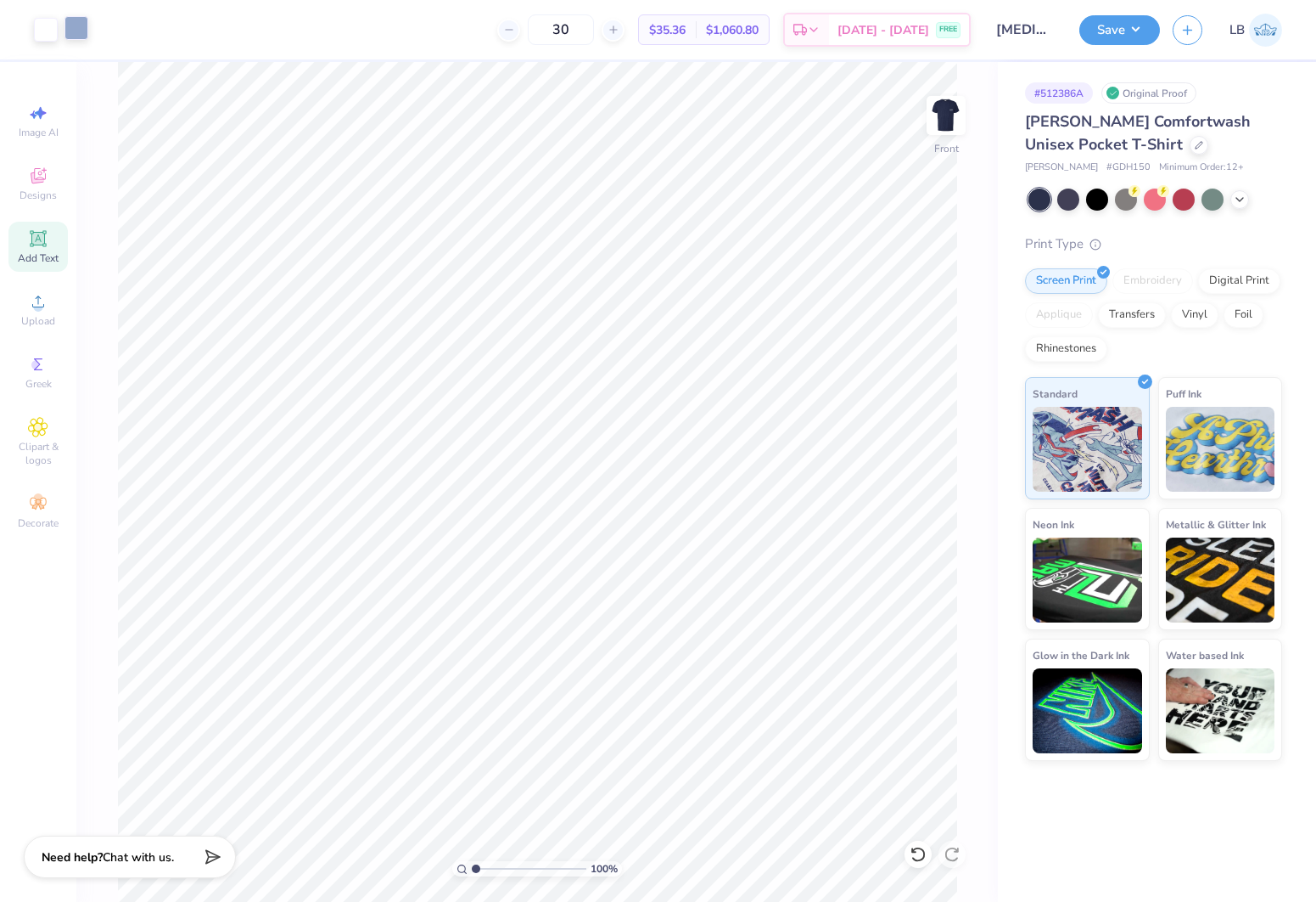
click at [76, 26] on div at bounding box center [77, 28] width 24 height 24
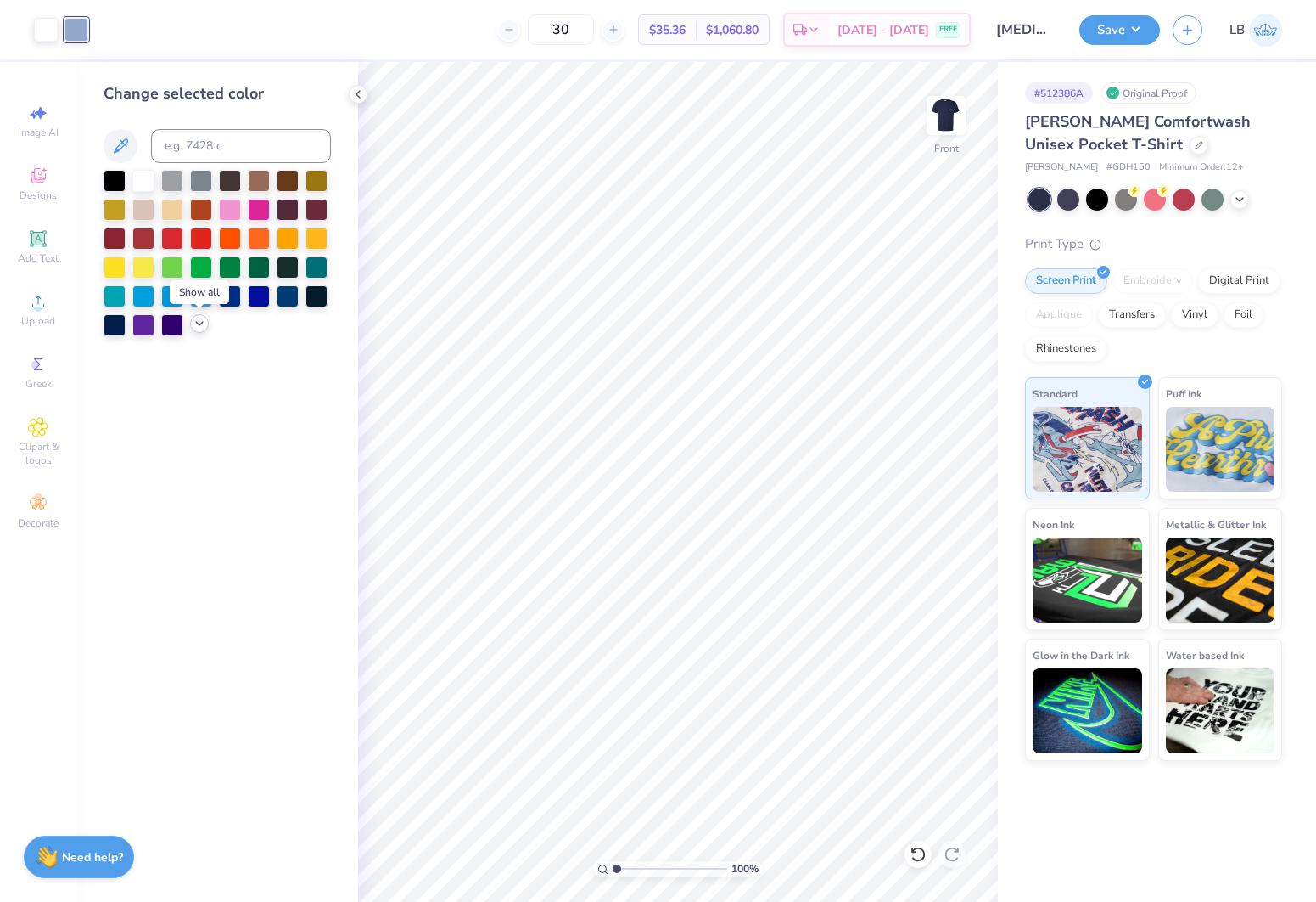
click at [197, 330] on icon at bounding box center [199, 323] width 14 height 14
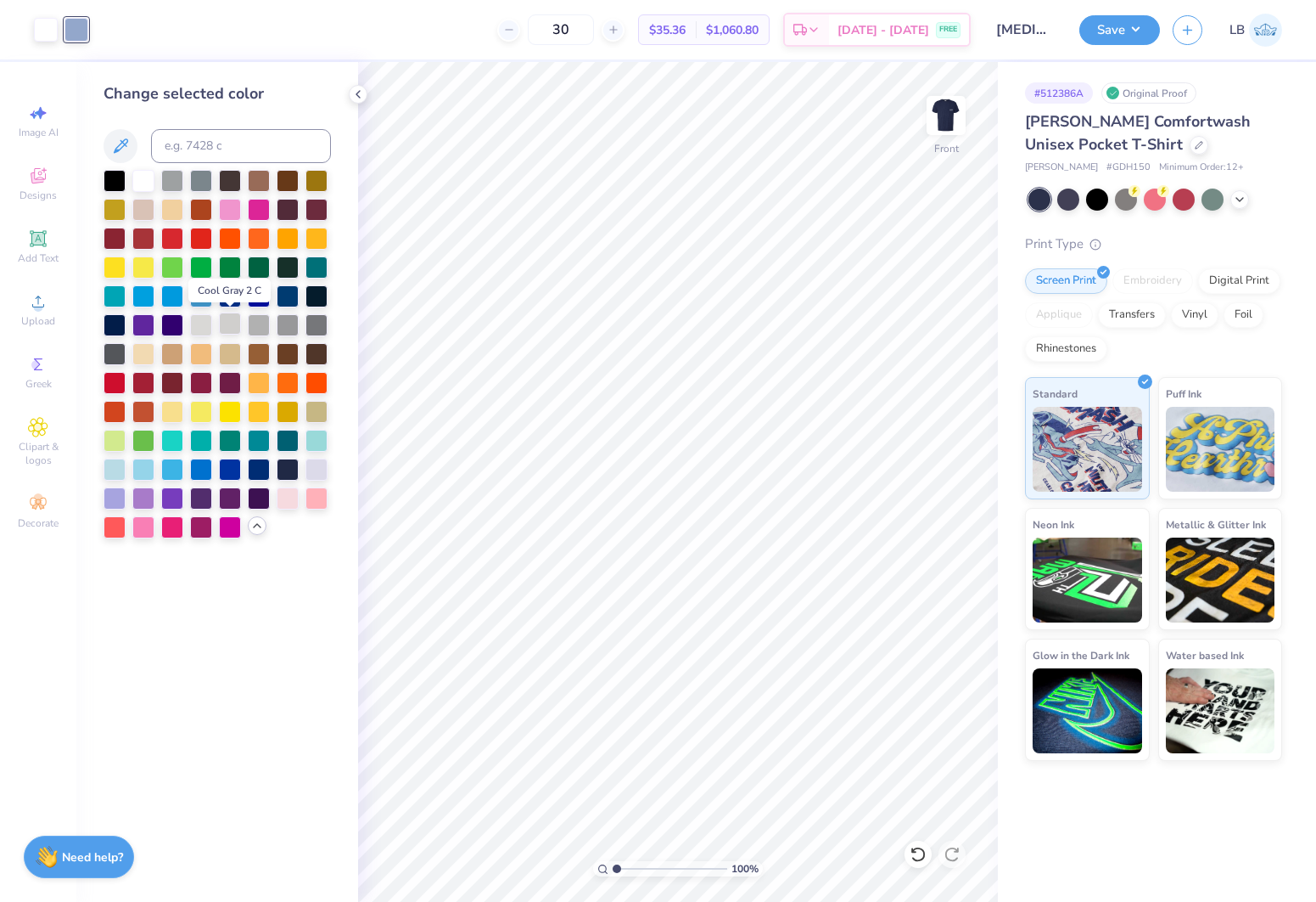
click at [238, 329] on div at bounding box center [230, 323] width 22 height 22
click at [252, 327] on div at bounding box center [259, 323] width 22 height 22
drag, startPoint x: 1108, startPoint y: 26, endPoint x: 1117, endPoint y: 40, distance: 16.6
click at [1108, 26] on button "Save" at bounding box center [1119, 27] width 81 height 30
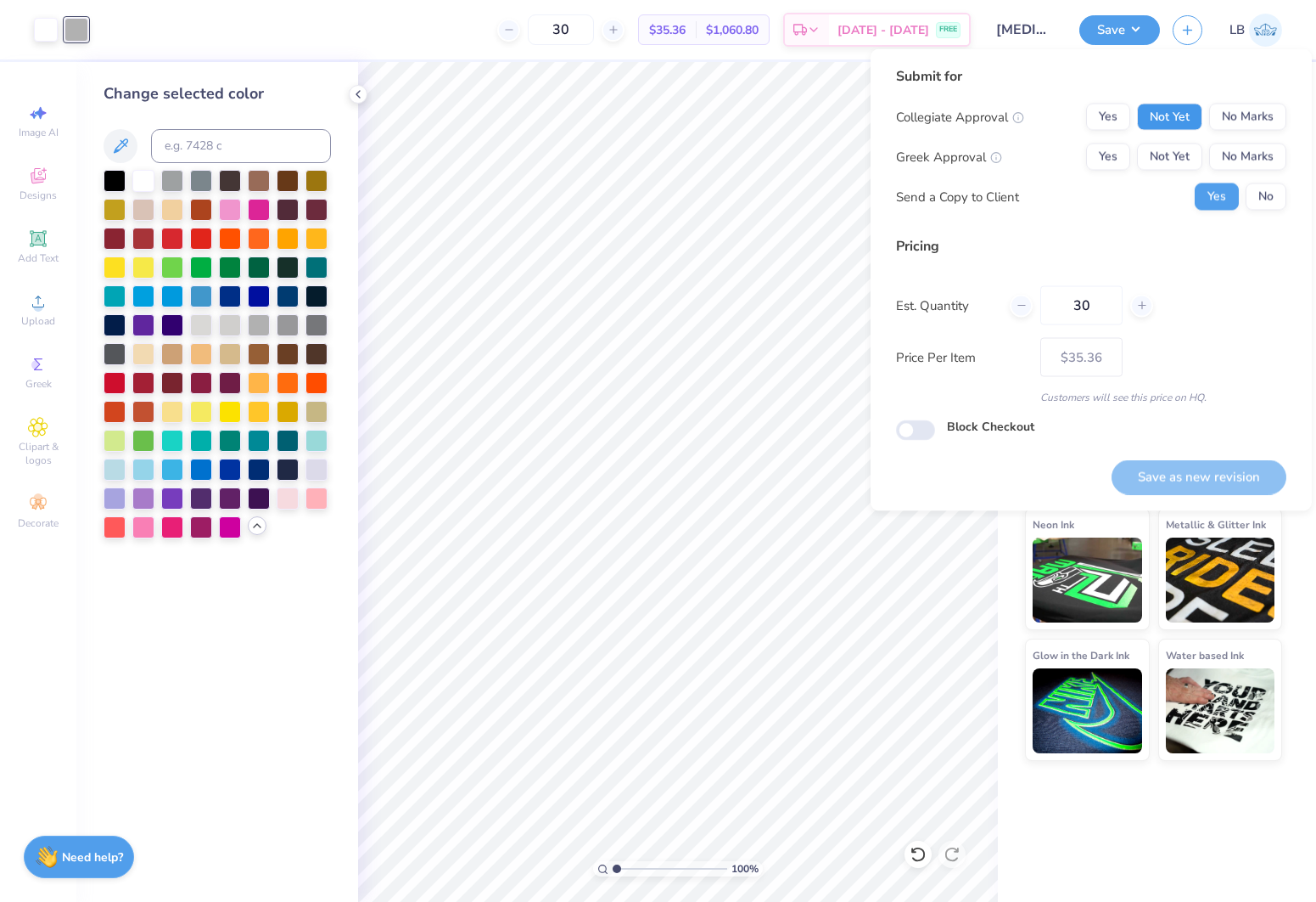
click at [1177, 121] on button "Not Yet" at bounding box center [1170, 118] width 66 height 27
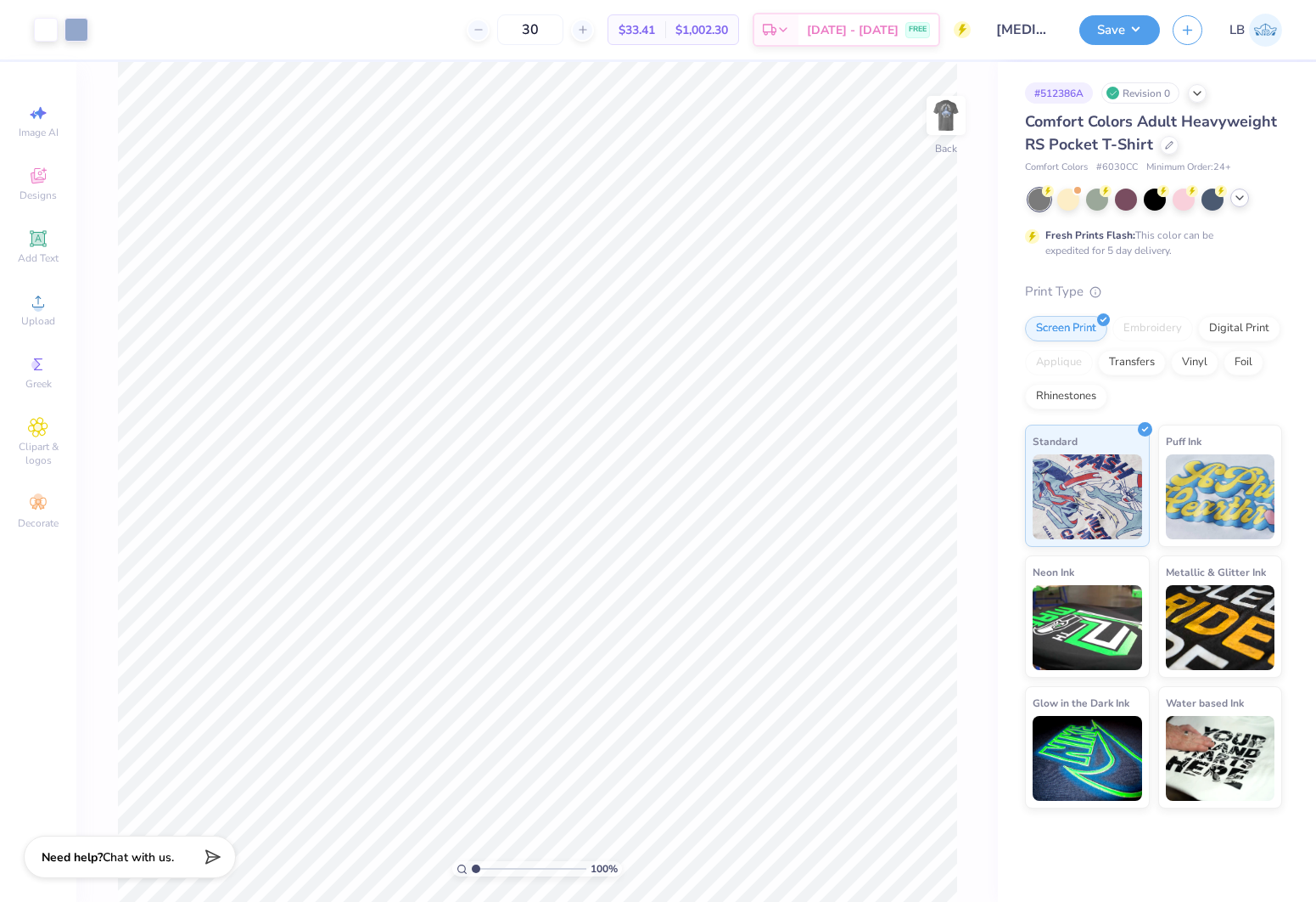
click at [1246, 200] on icon at bounding box center [1239, 198] width 14 height 14
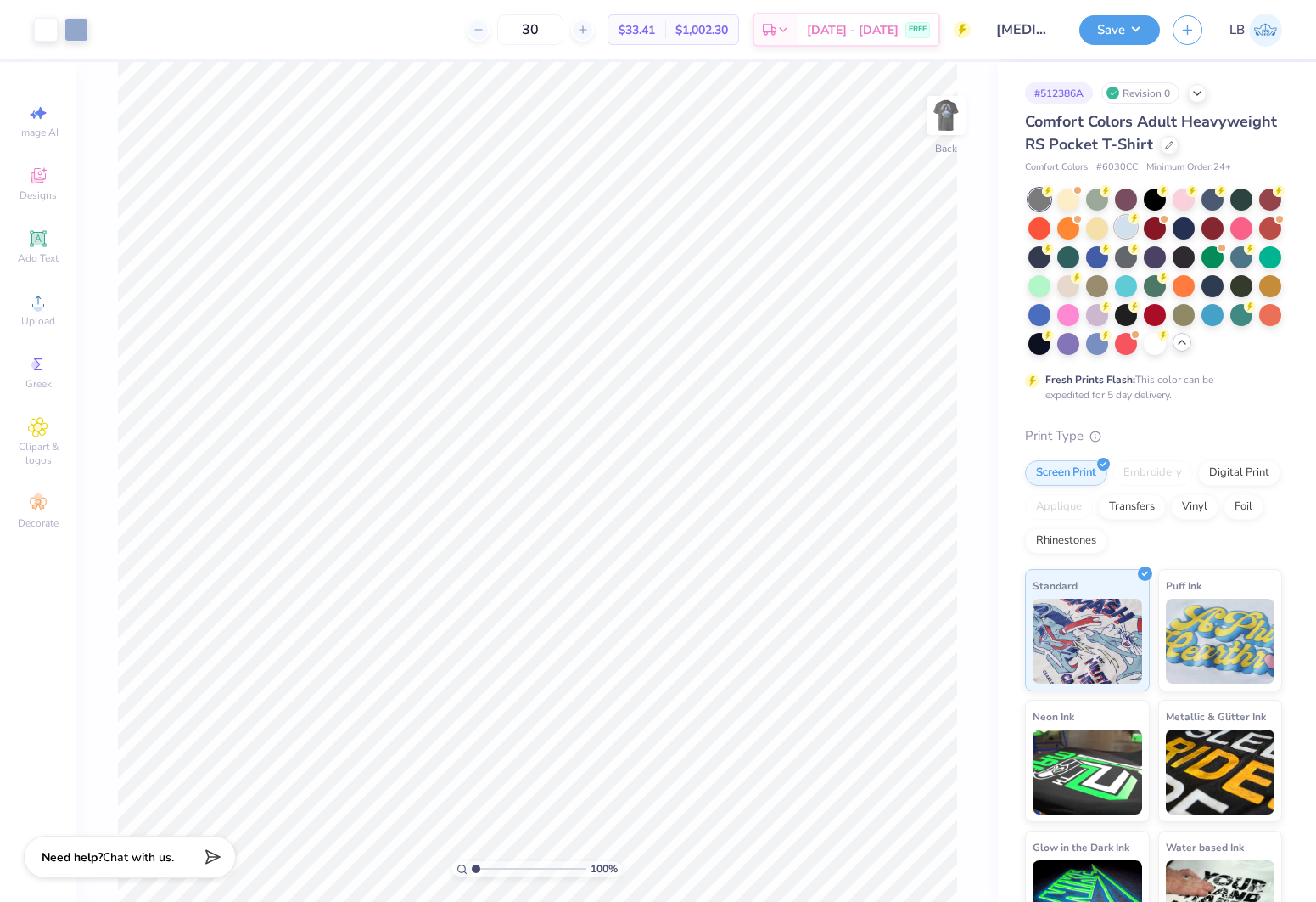
click at [1127, 230] on div at bounding box center [1126, 227] width 22 height 22
click at [80, 39] on div at bounding box center [77, 28] width 24 height 24
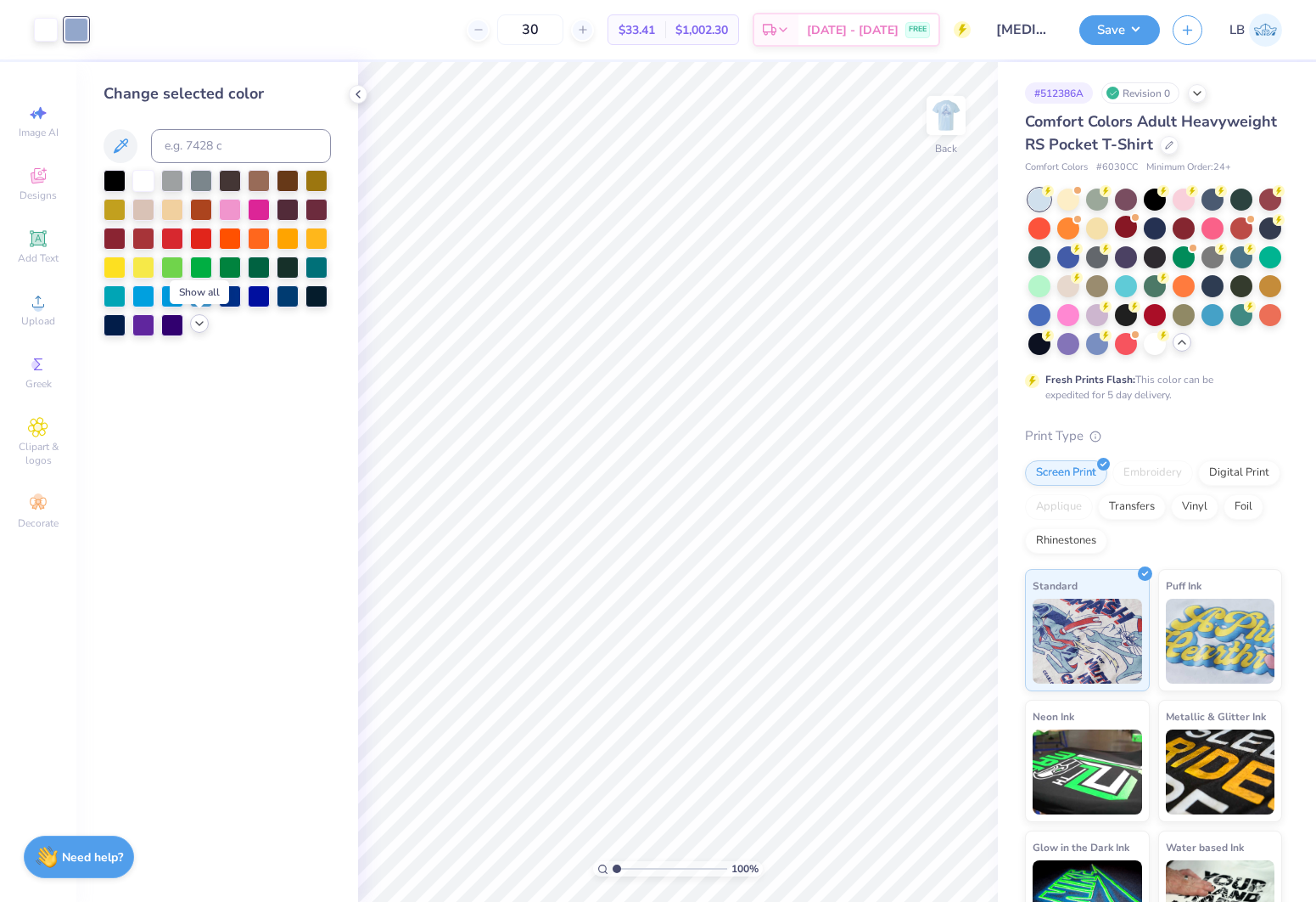
click at [197, 326] on icon at bounding box center [199, 323] width 14 height 14
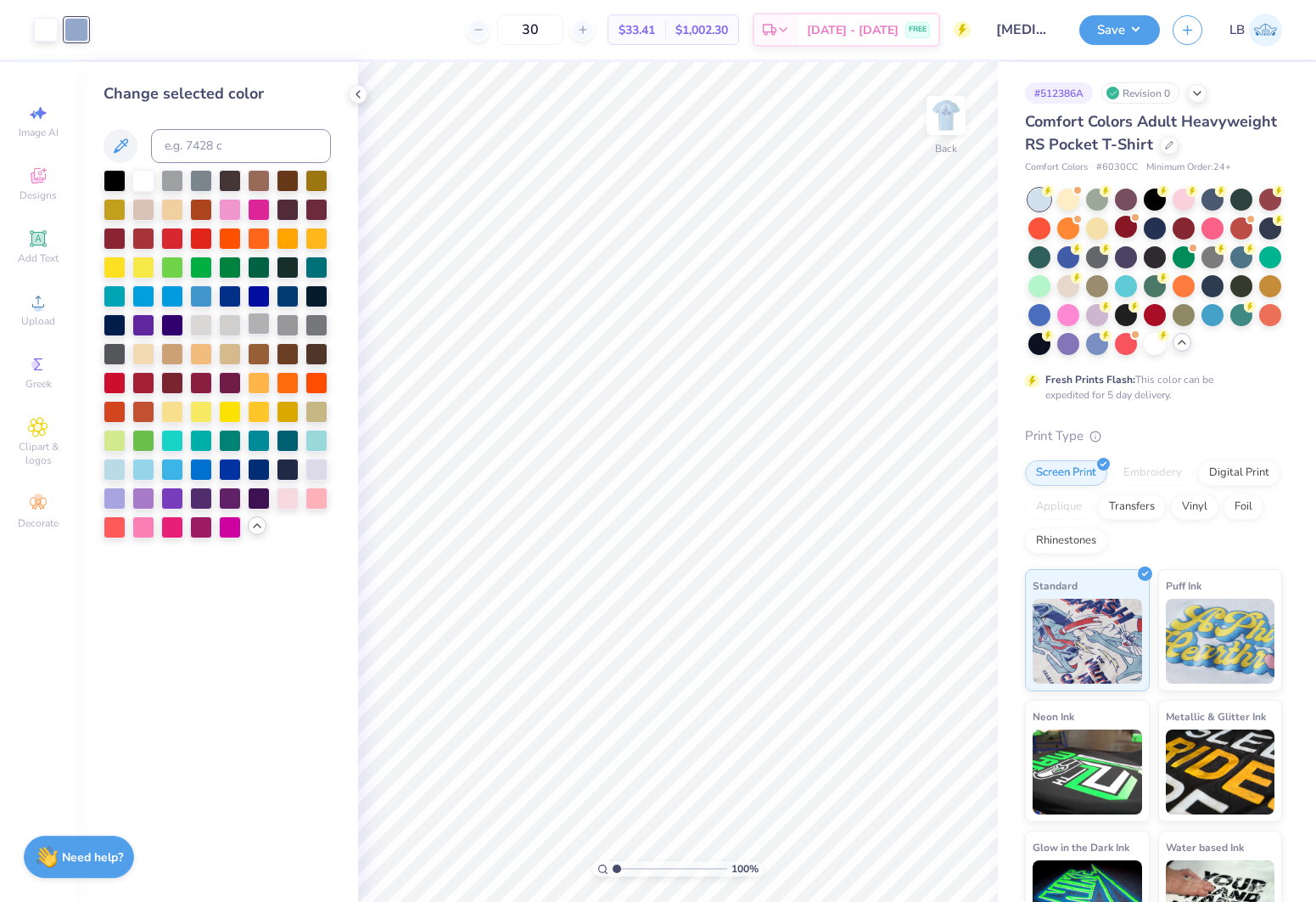
click at [264, 330] on div at bounding box center [259, 323] width 22 height 22
click at [944, 114] on img at bounding box center [946, 115] width 68 height 68
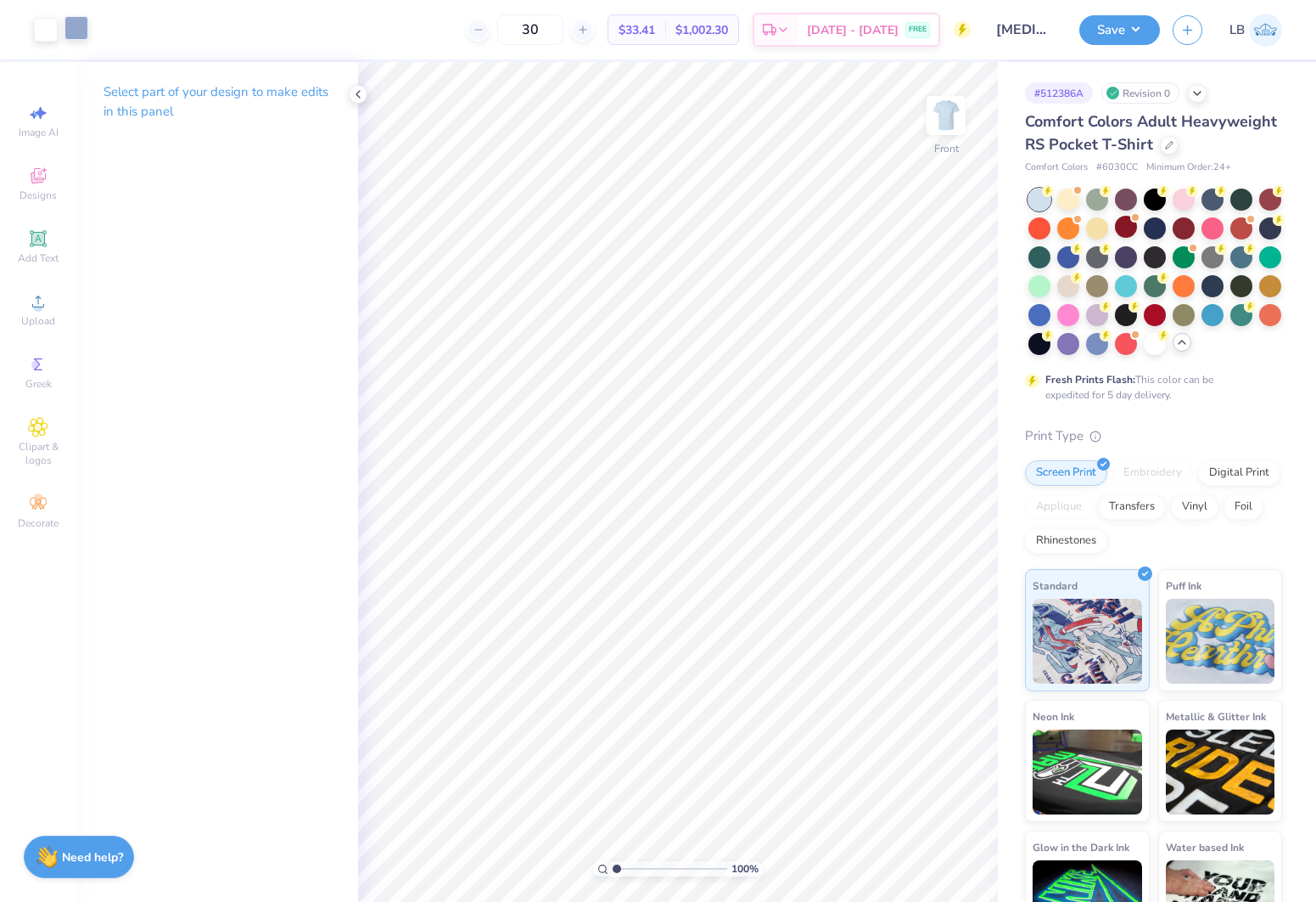
click at [86, 27] on div at bounding box center [77, 28] width 24 height 24
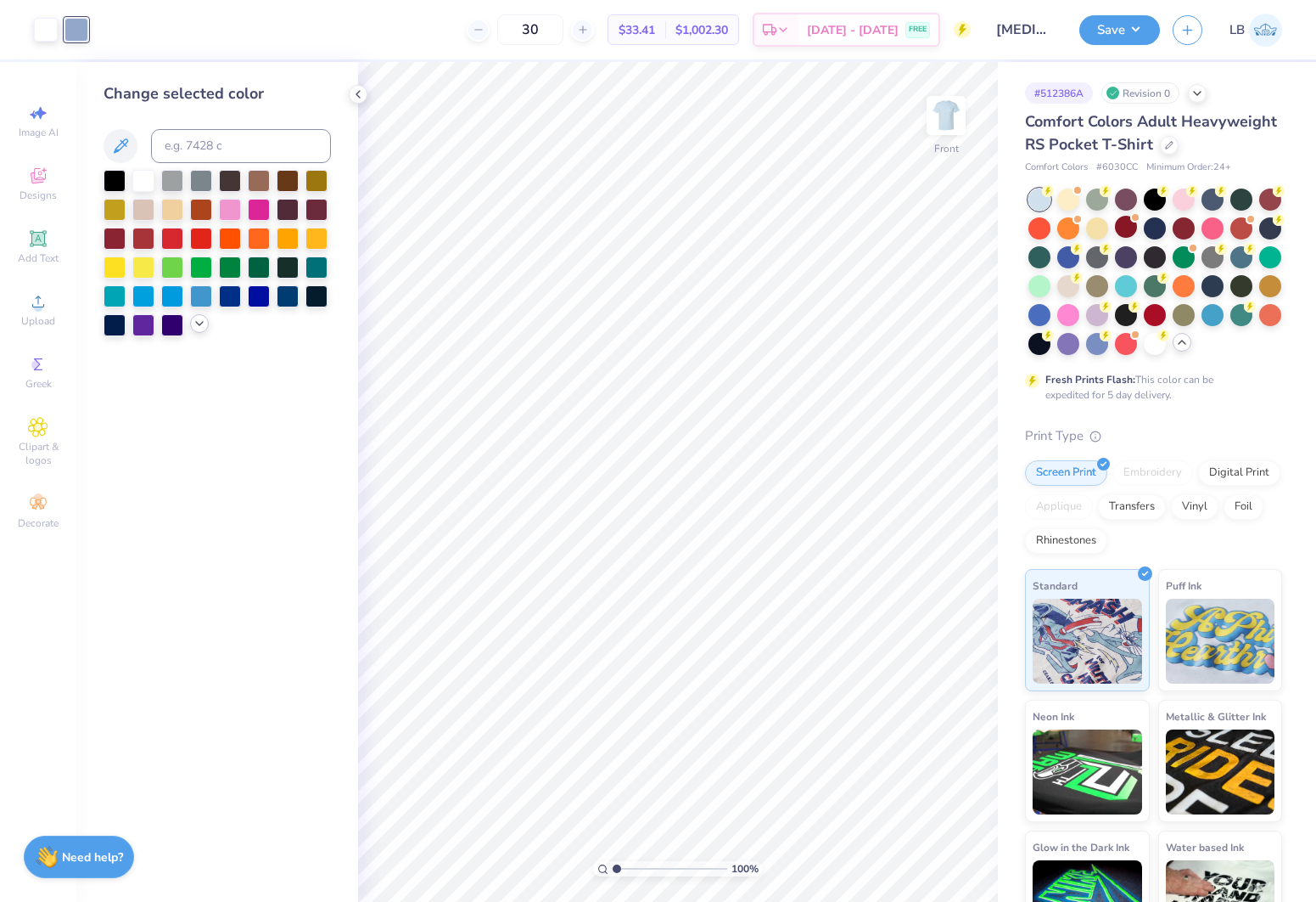
click at [193, 327] on icon at bounding box center [199, 323] width 14 height 14
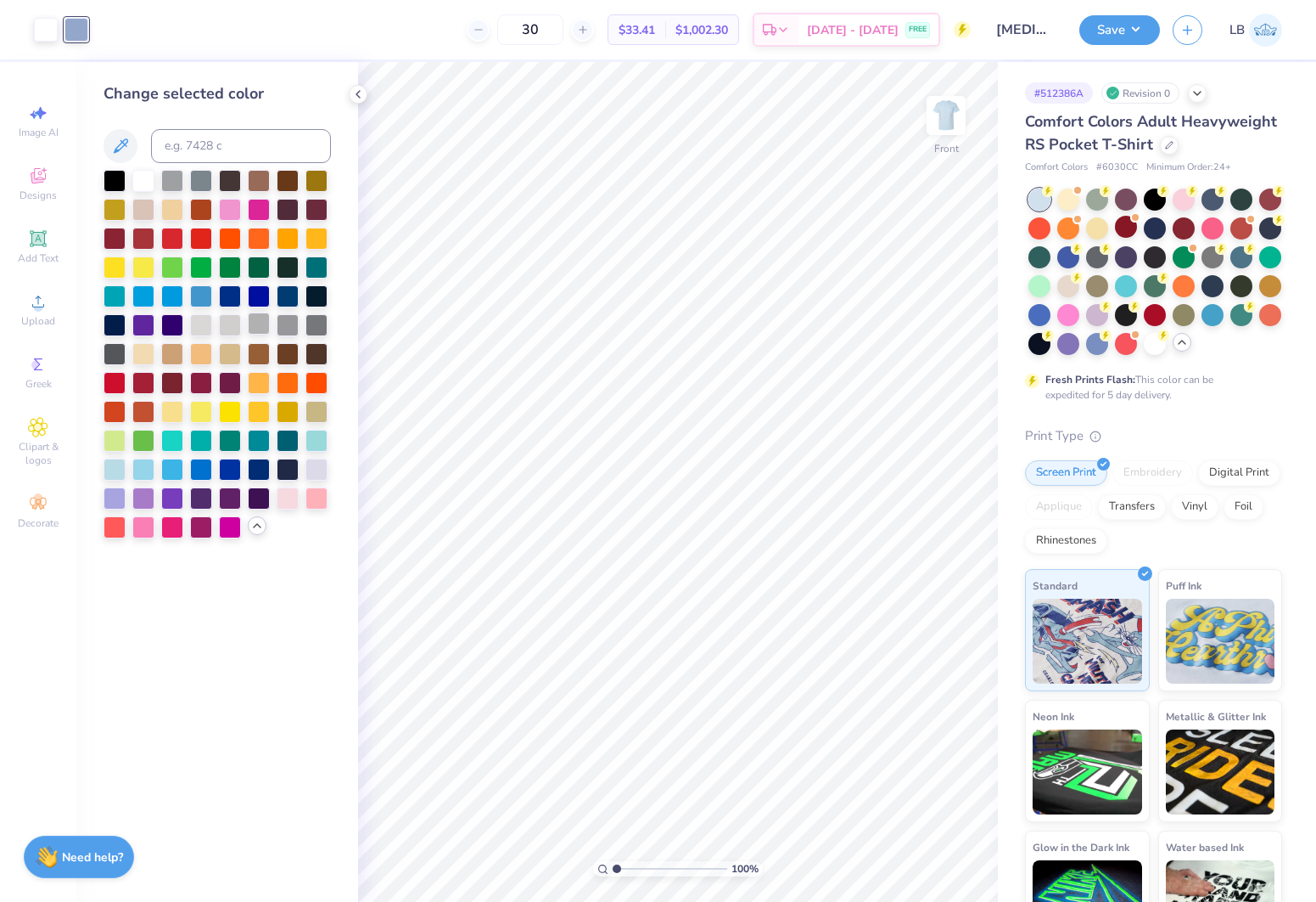
click at [260, 332] on div at bounding box center [259, 323] width 22 height 22
click at [1104, 26] on button "Save" at bounding box center [1119, 27] width 81 height 30
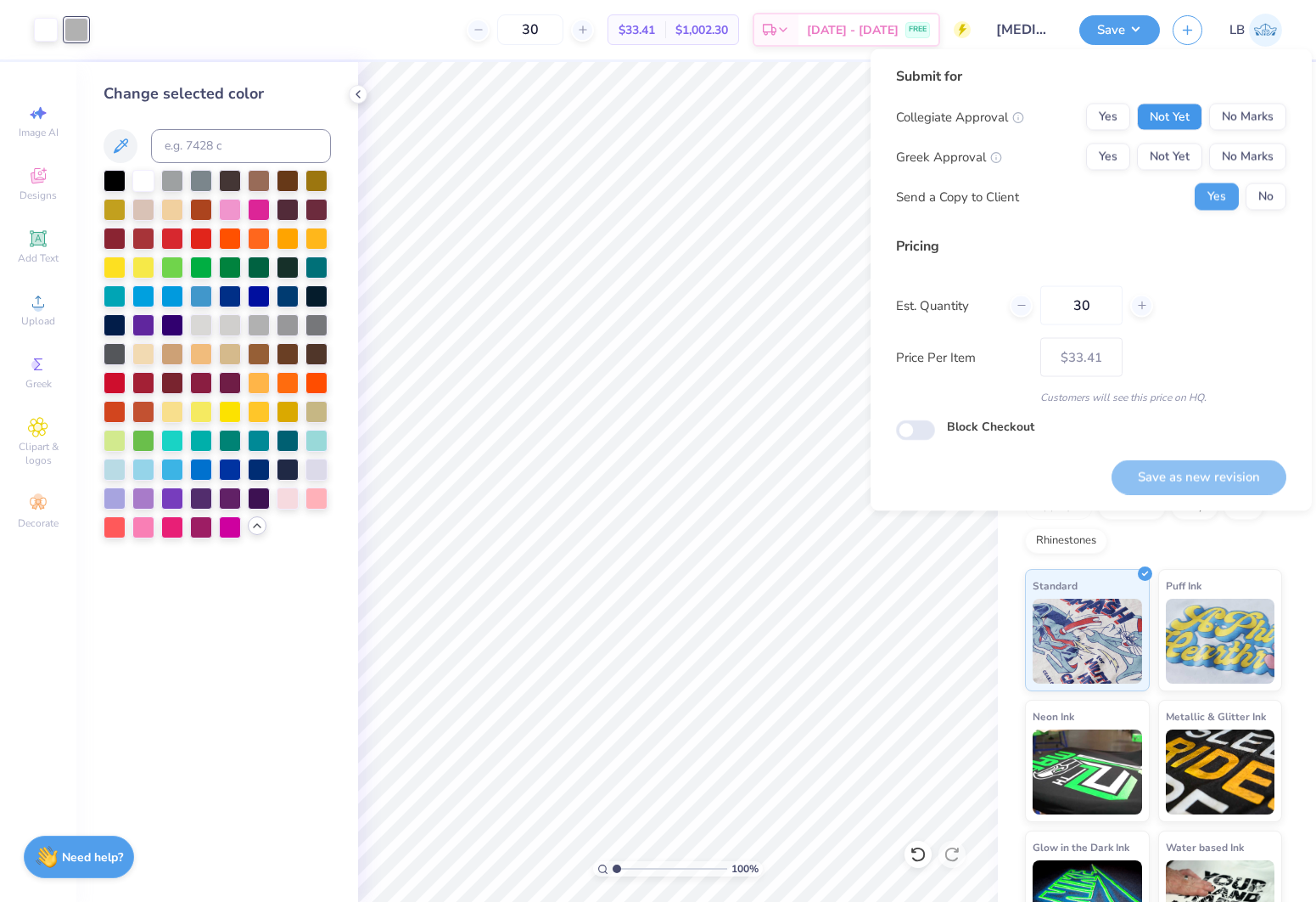
drag, startPoint x: 1151, startPoint y: 118, endPoint x: 1160, endPoint y: 141, distance: 24.7
click at [1151, 118] on button "Not Yet" at bounding box center [1170, 118] width 66 height 27
drag, startPoint x: 1163, startPoint y: 154, endPoint x: 1224, endPoint y: 174, distance: 64.2
click at [1164, 154] on button "Not Yet" at bounding box center [1170, 157] width 66 height 27
click at [1262, 188] on button "No" at bounding box center [1266, 197] width 41 height 27
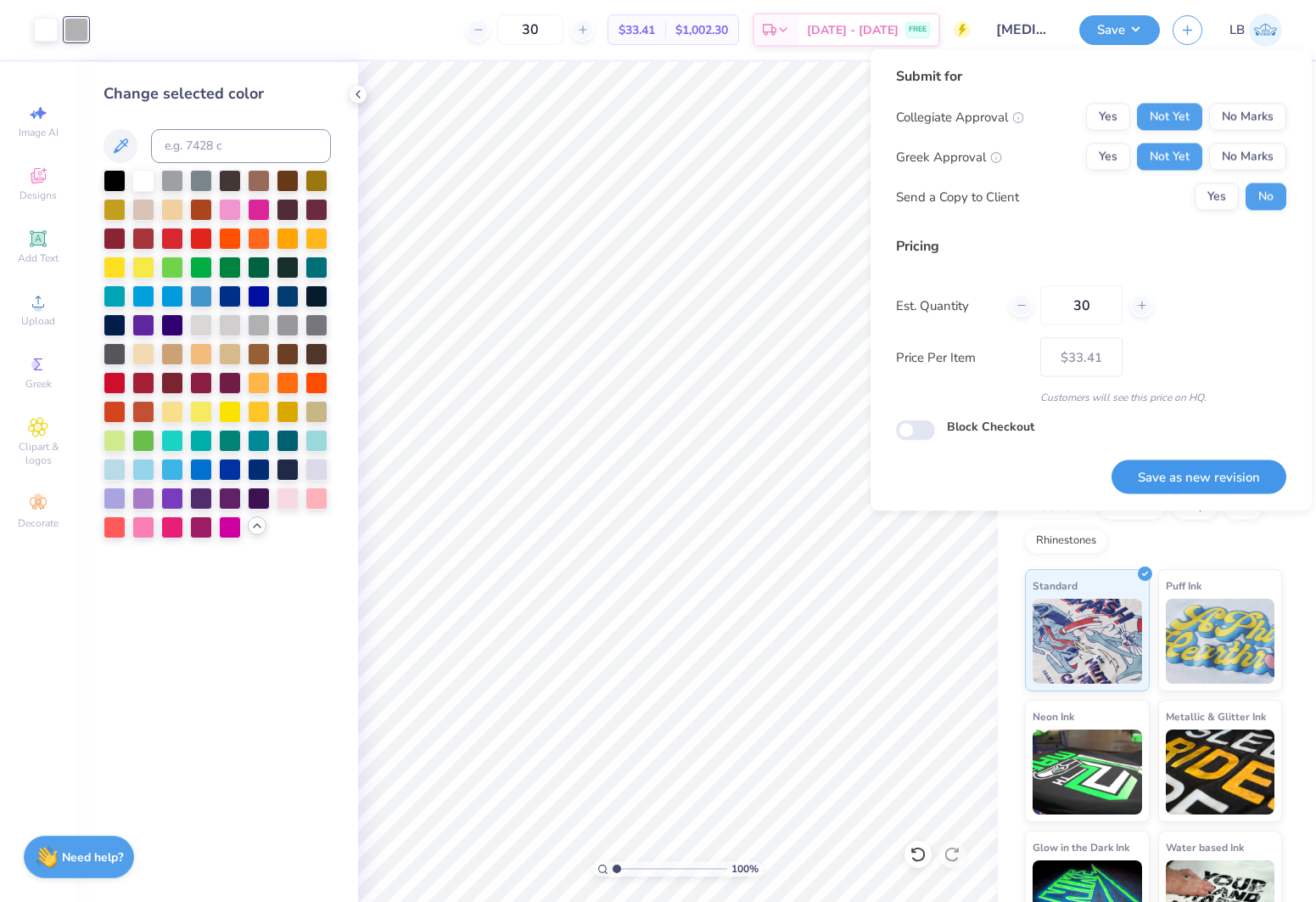
click at [1233, 471] on button "Save as new revision" at bounding box center [1199, 477] width 175 height 35
type input "– –"
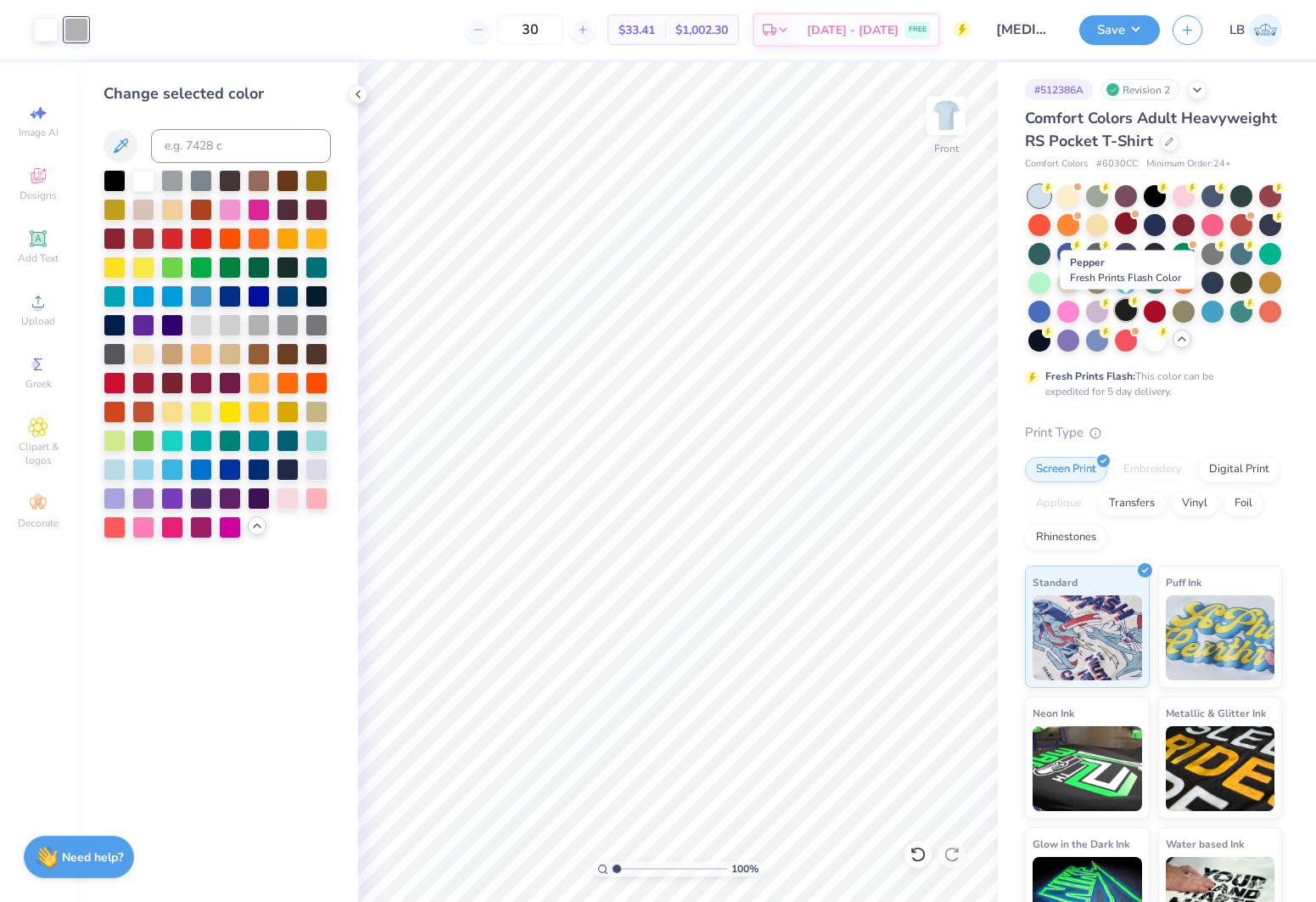
scroll to position [1, 0]
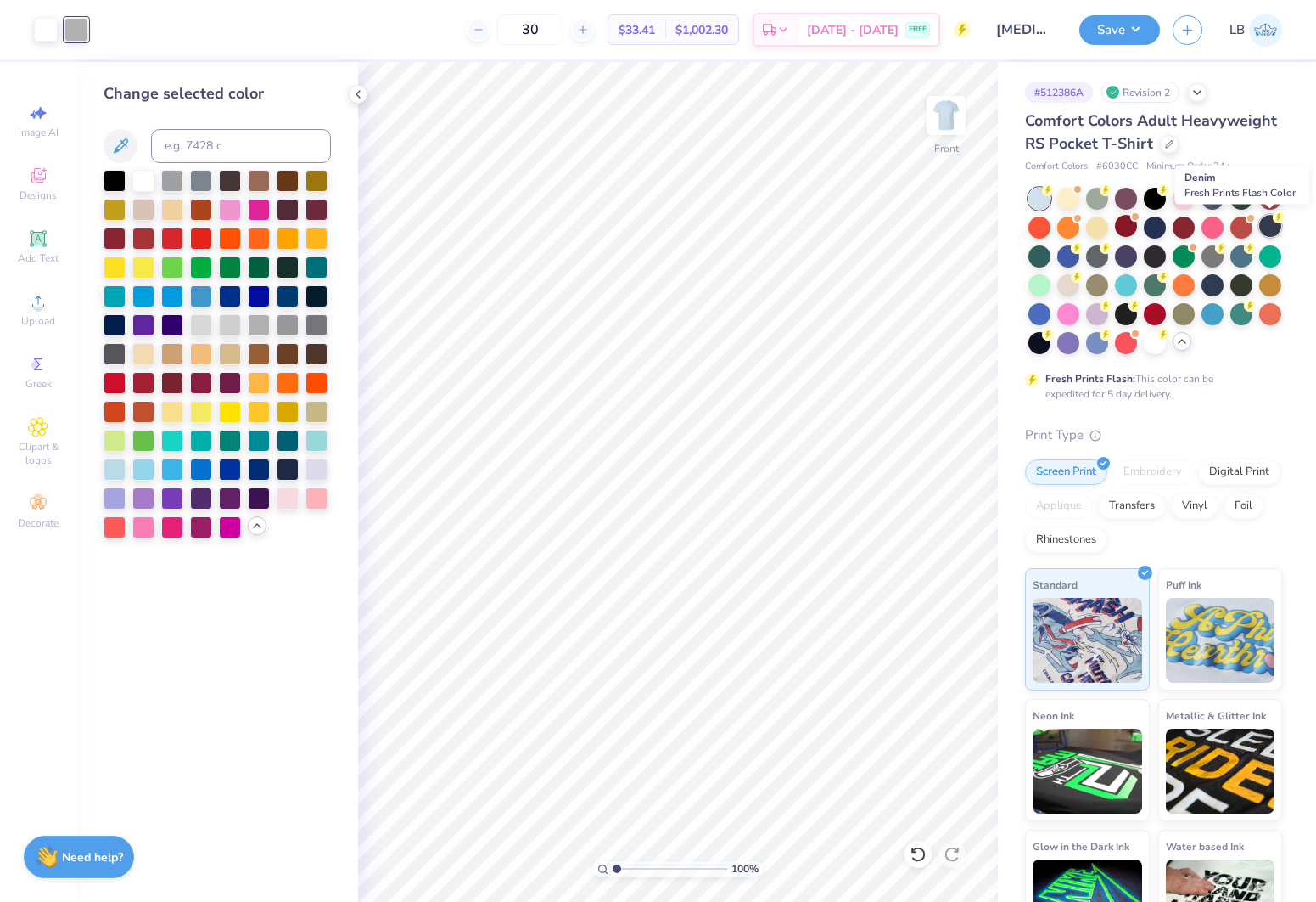
click at [1276, 230] on div at bounding box center [1270, 226] width 22 height 22
click at [1189, 222] on div at bounding box center [1184, 226] width 22 height 22
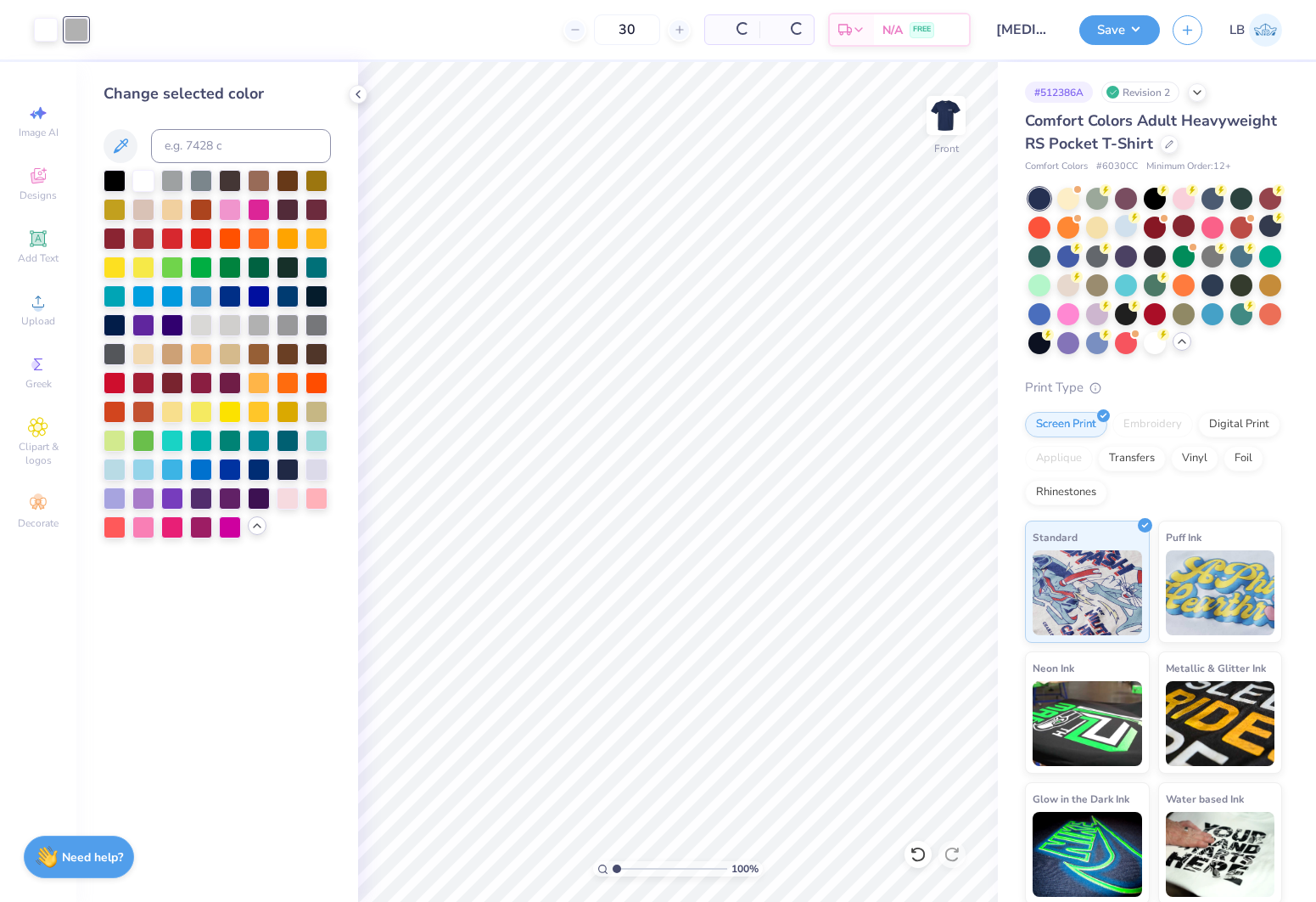
scroll to position [3, 0]
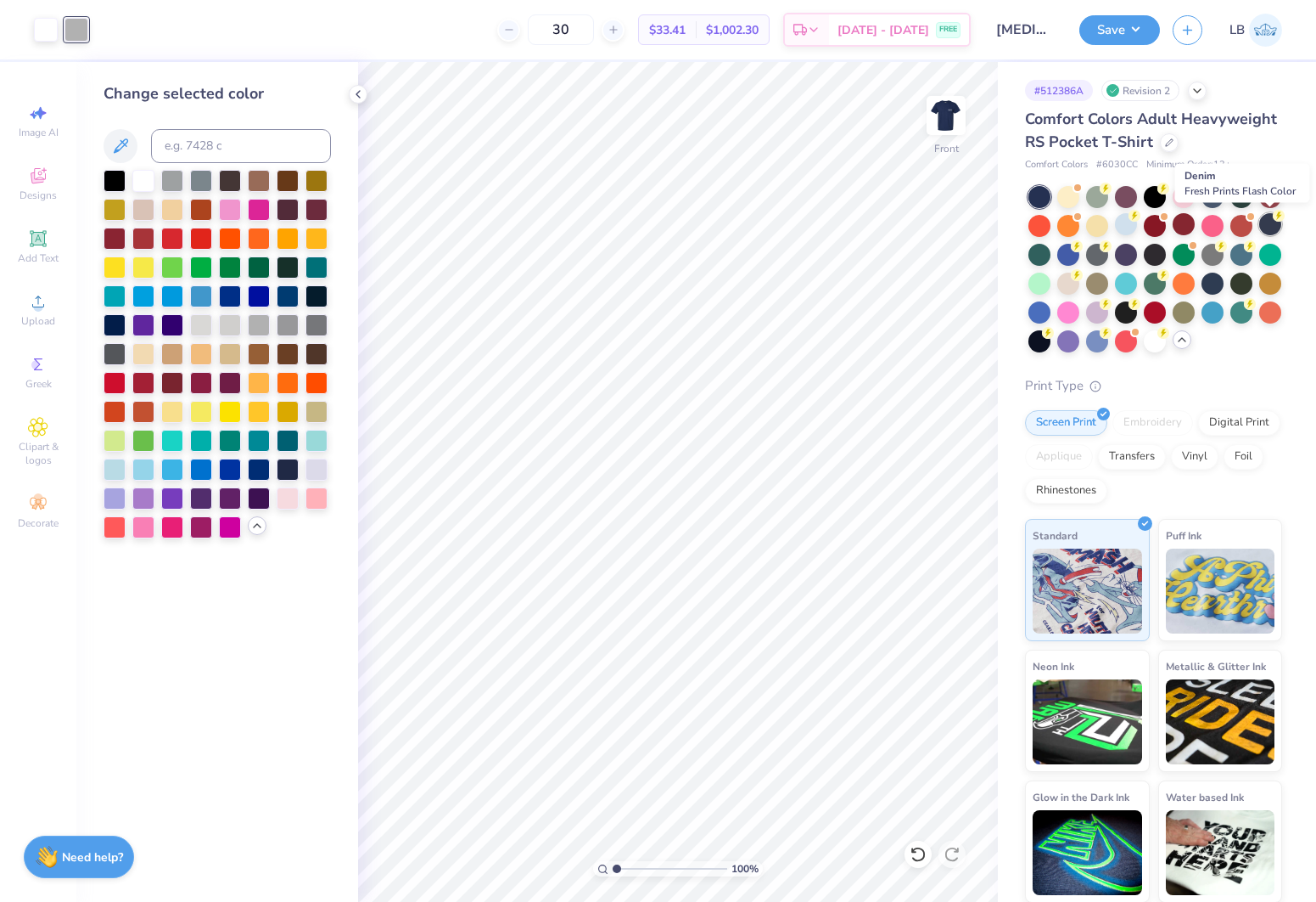
click at [1270, 224] on div at bounding box center [1270, 224] width 22 height 22
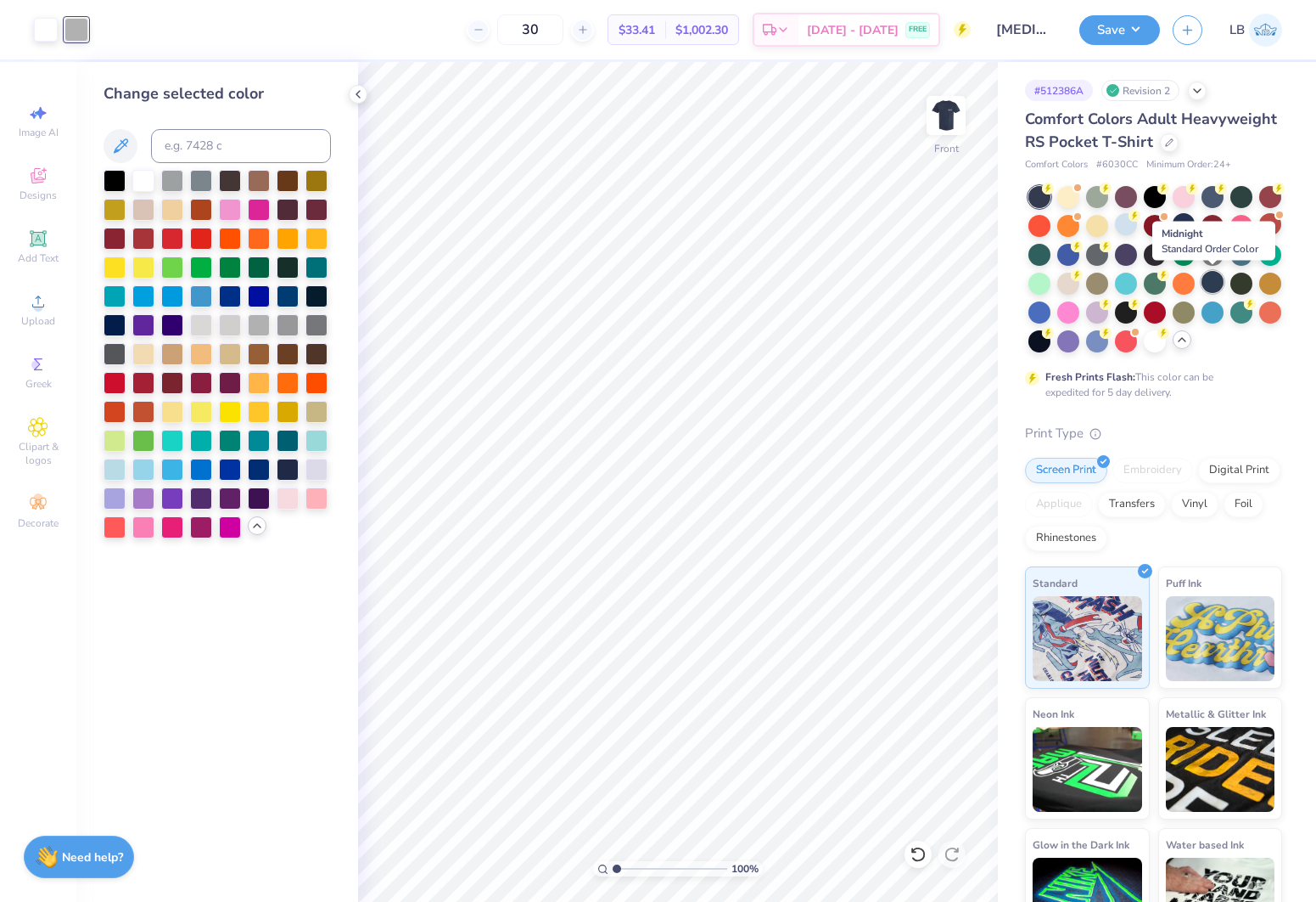
click at [1206, 280] on div at bounding box center [1213, 282] width 22 height 22
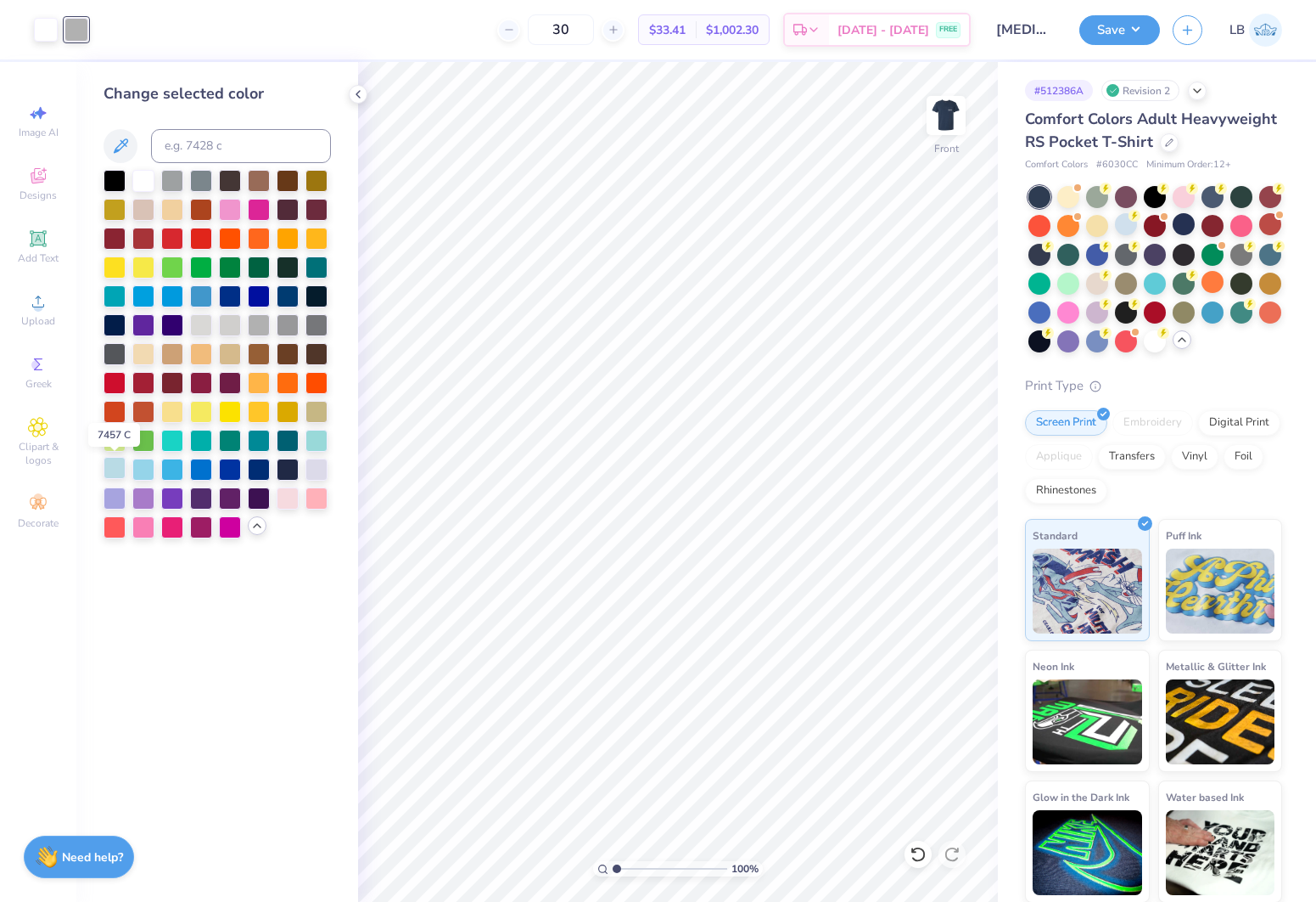
click at [118, 467] on div at bounding box center [115, 467] width 22 height 22
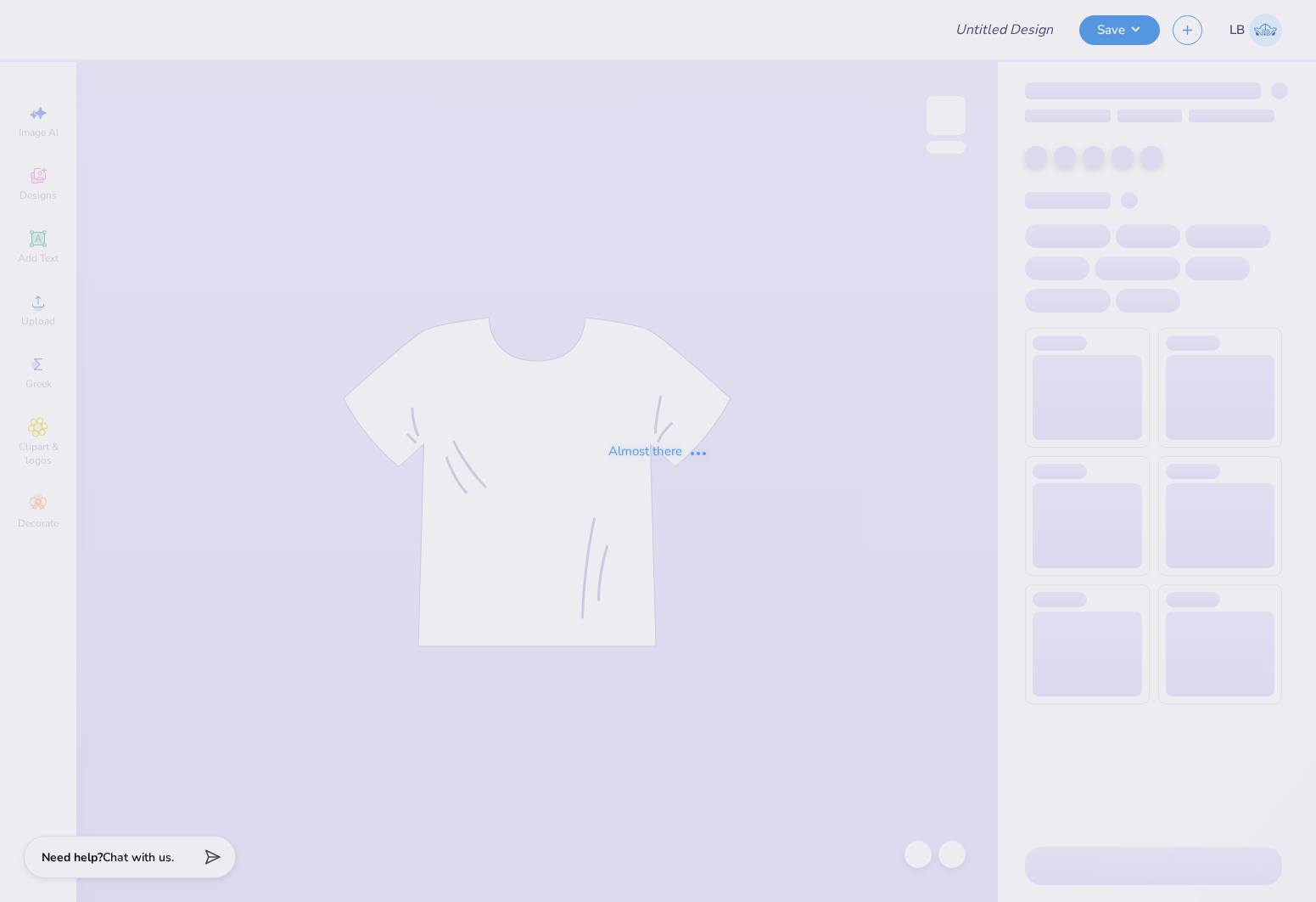
type input "[MEDICAL_DATA] function shirt"
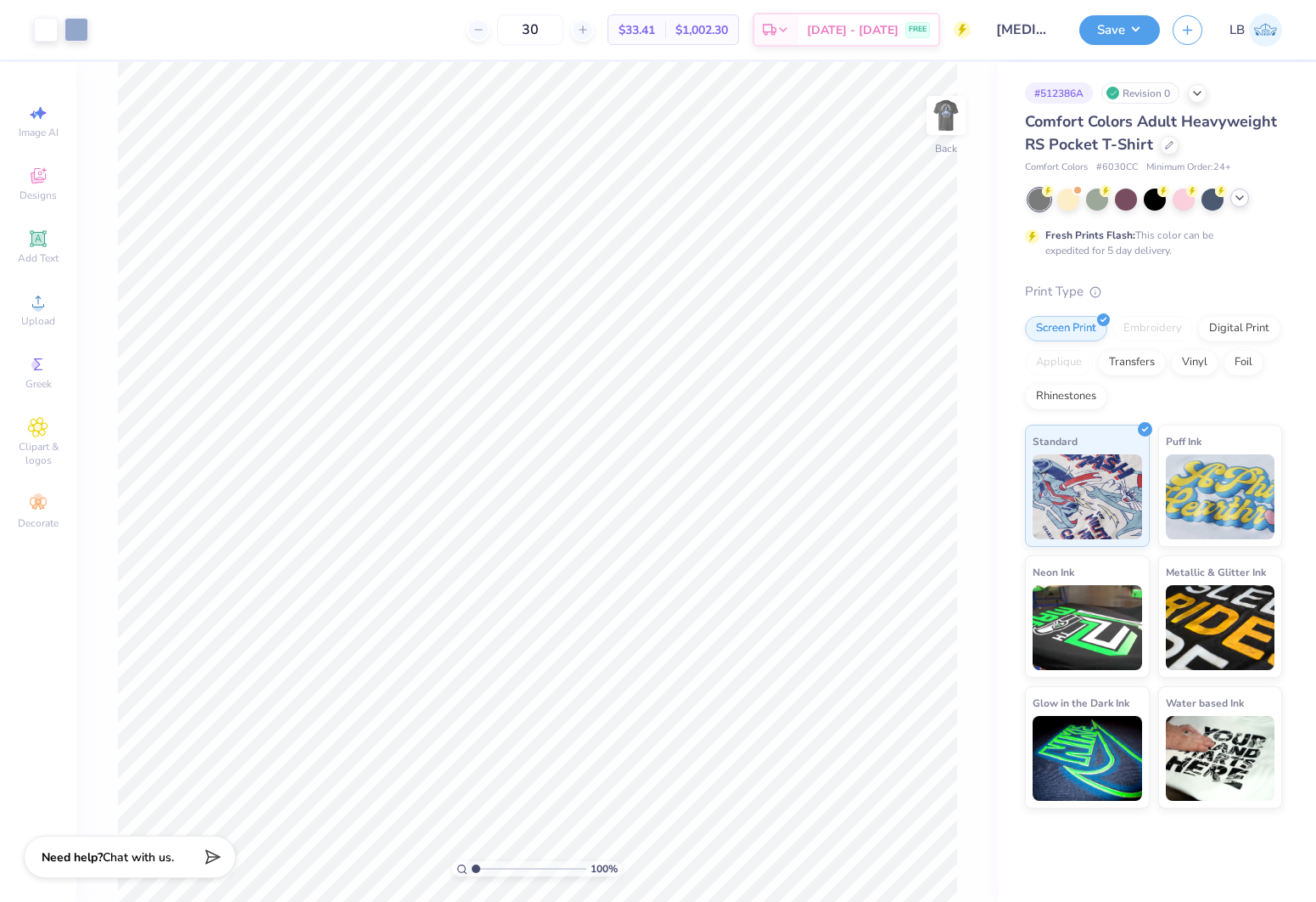
click at [1241, 195] on icon at bounding box center [1239, 198] width 14 height 14
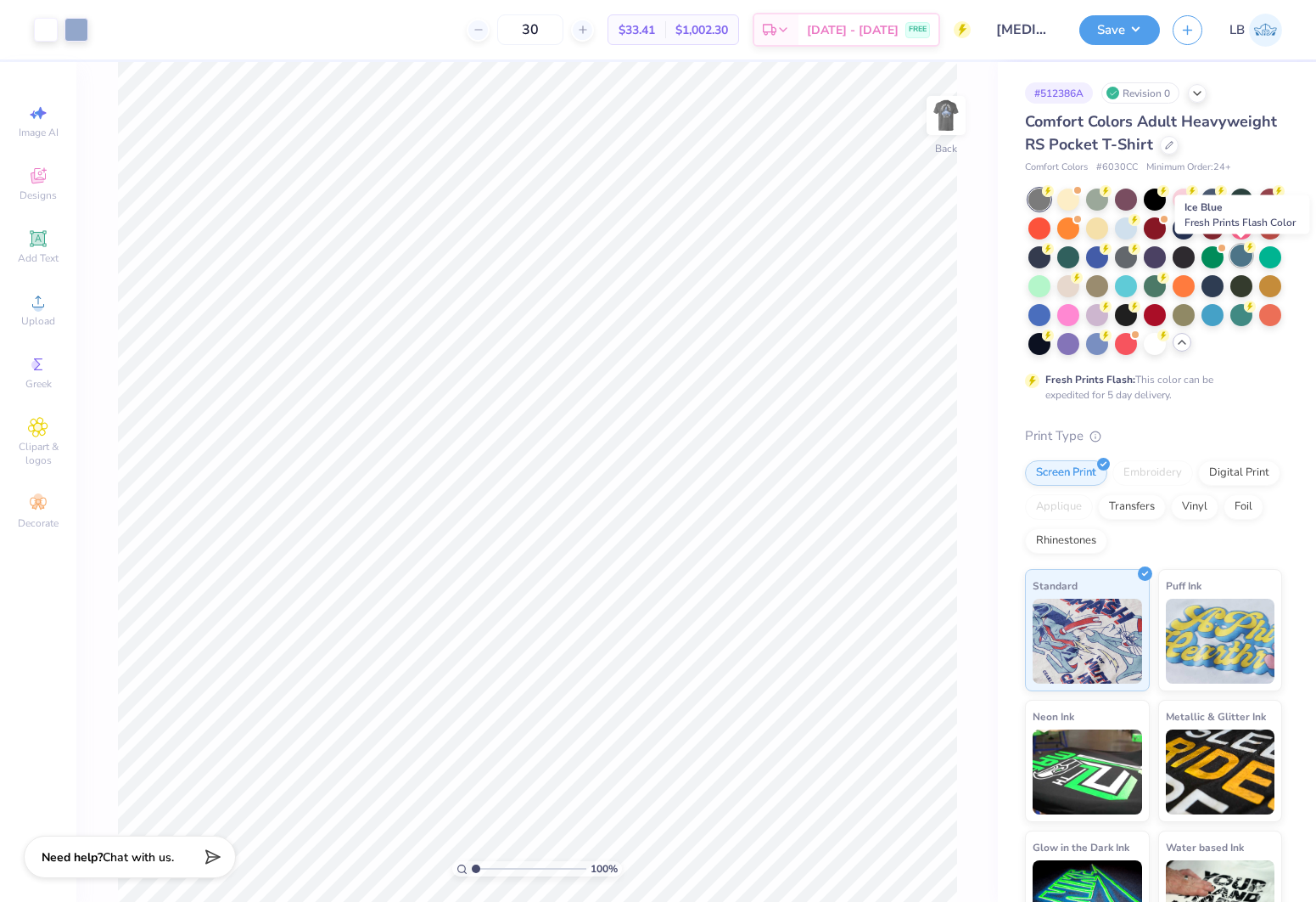
click at [1244, 257] on div at bounding box center [1241, 255] width 22 height 22
click at [1187, 235] on div at bounding box center [1184, 227] width 22 height 22
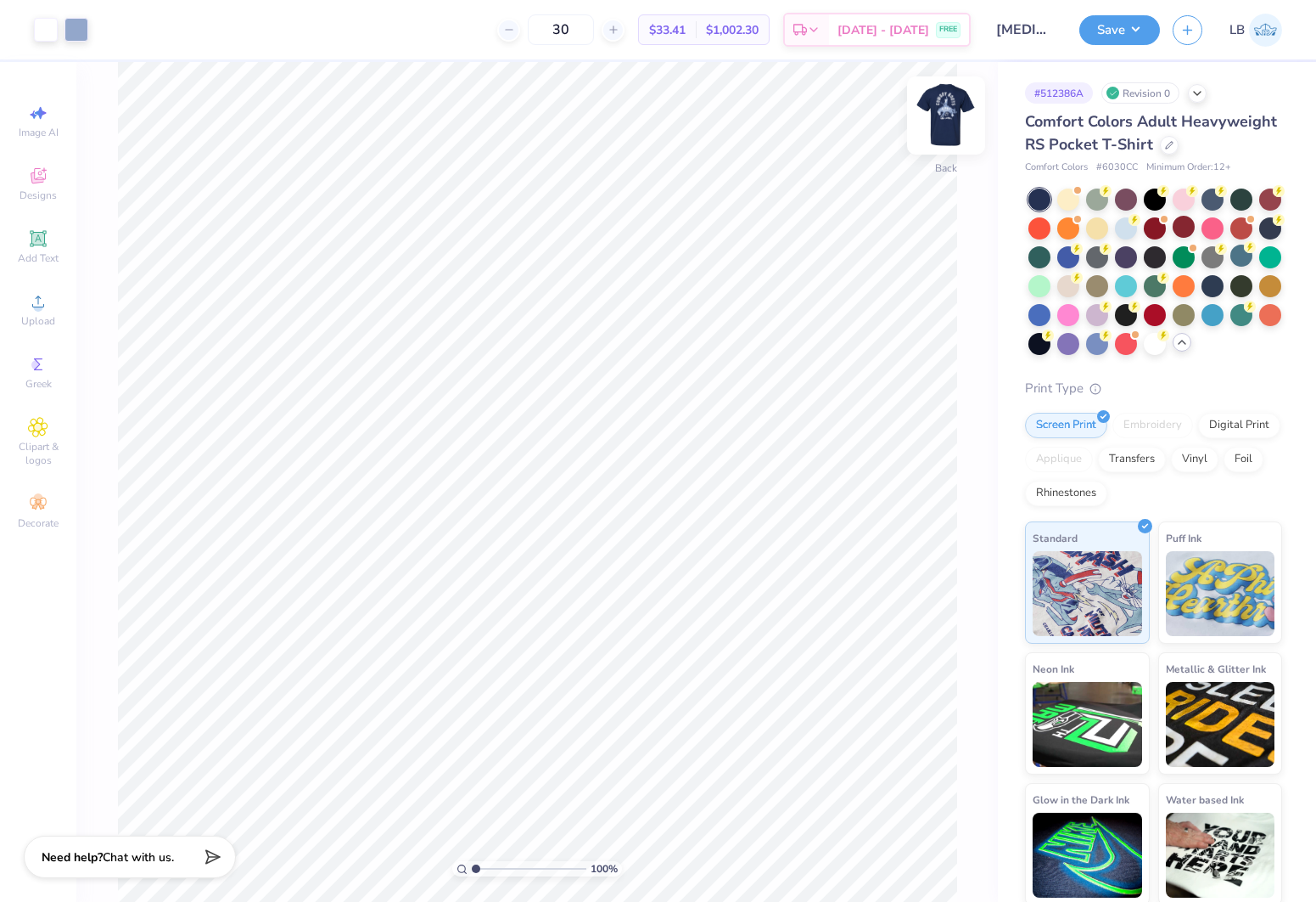
click at [935, 112] on img at bounding box center [946, 115] width 68 height 68
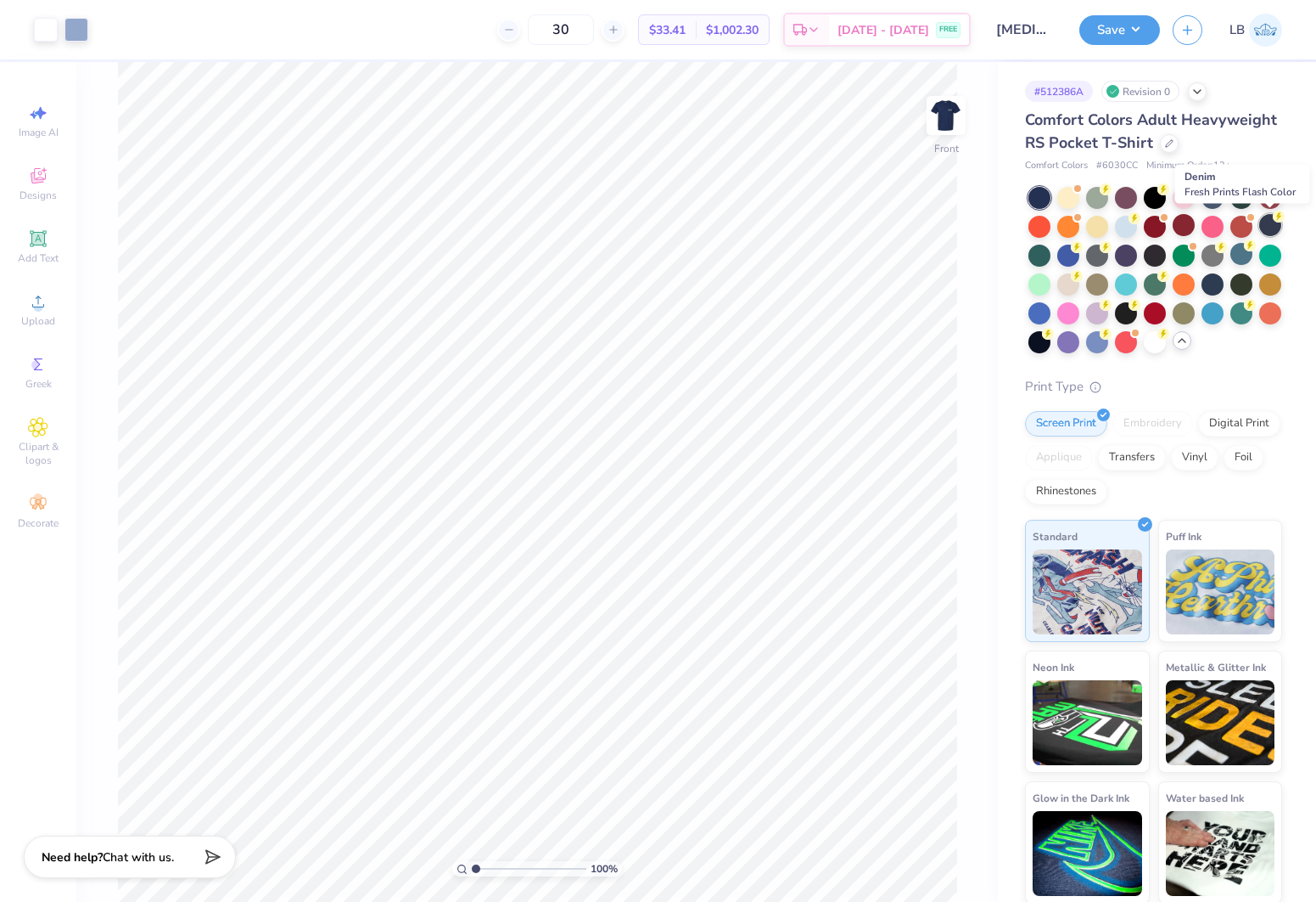
click at [1266, 231] on div at bounding box center [1270, 225] width 22 height 22
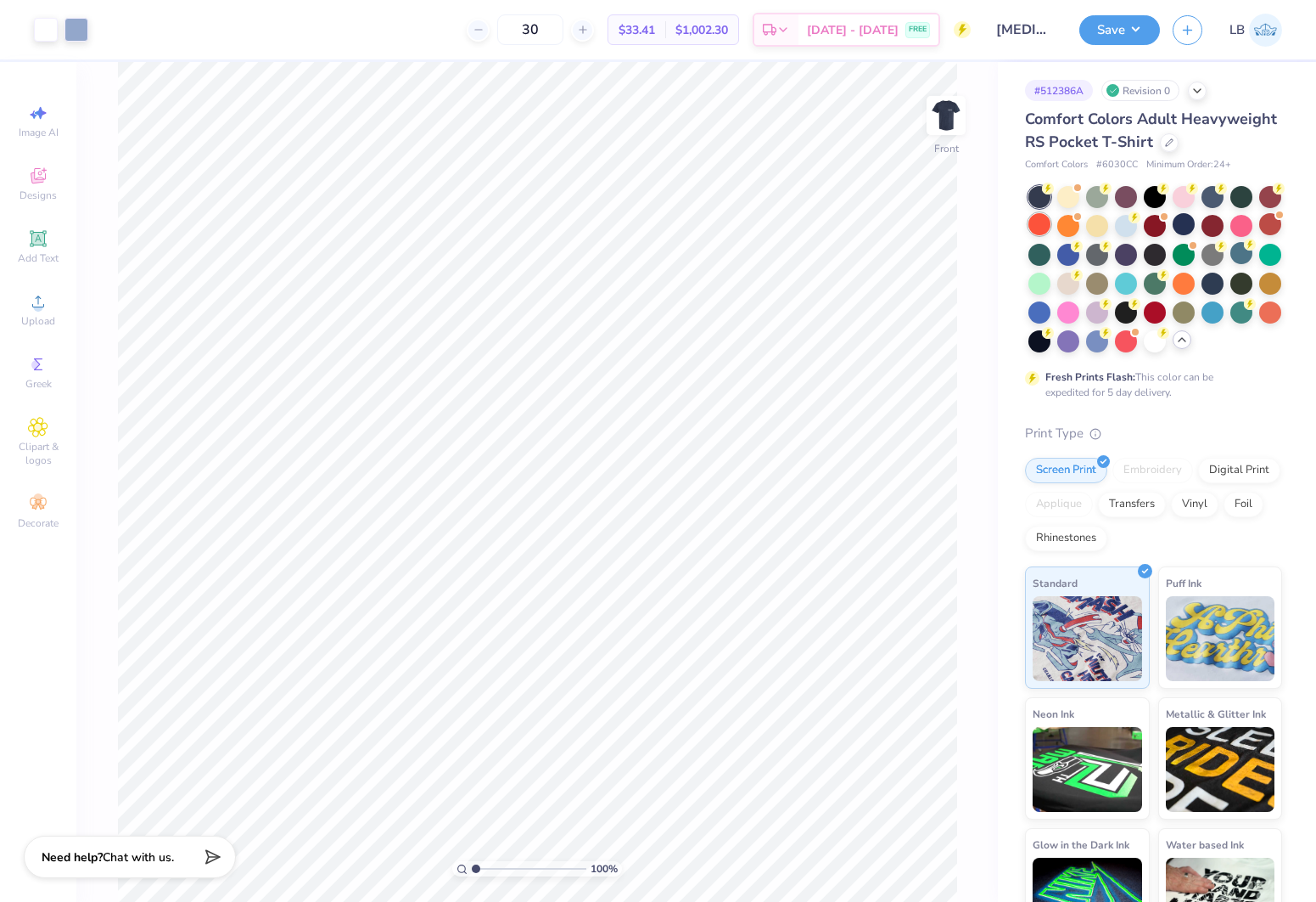
scroll to position [2, 0]
click at [1184, 224] on div at bounding box center [1184, 225] width 22 height 22
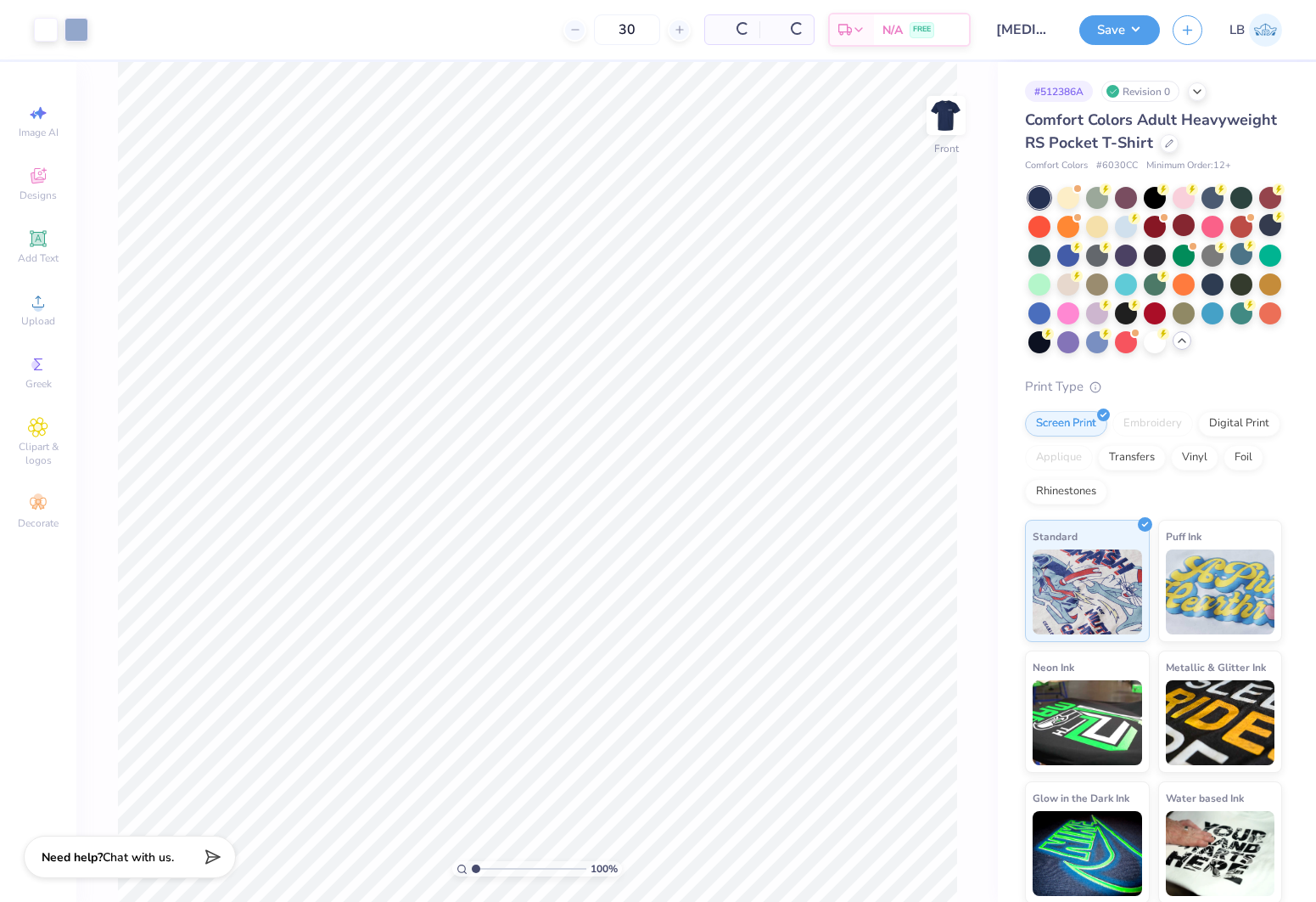
scroll to position [3, 0]
click at [945, 118] on img at bounding box center [946, 115] width 68 height 68
click at [1099, 25] on button "Save" at bounding box center [1119, 27] width 81 height 30
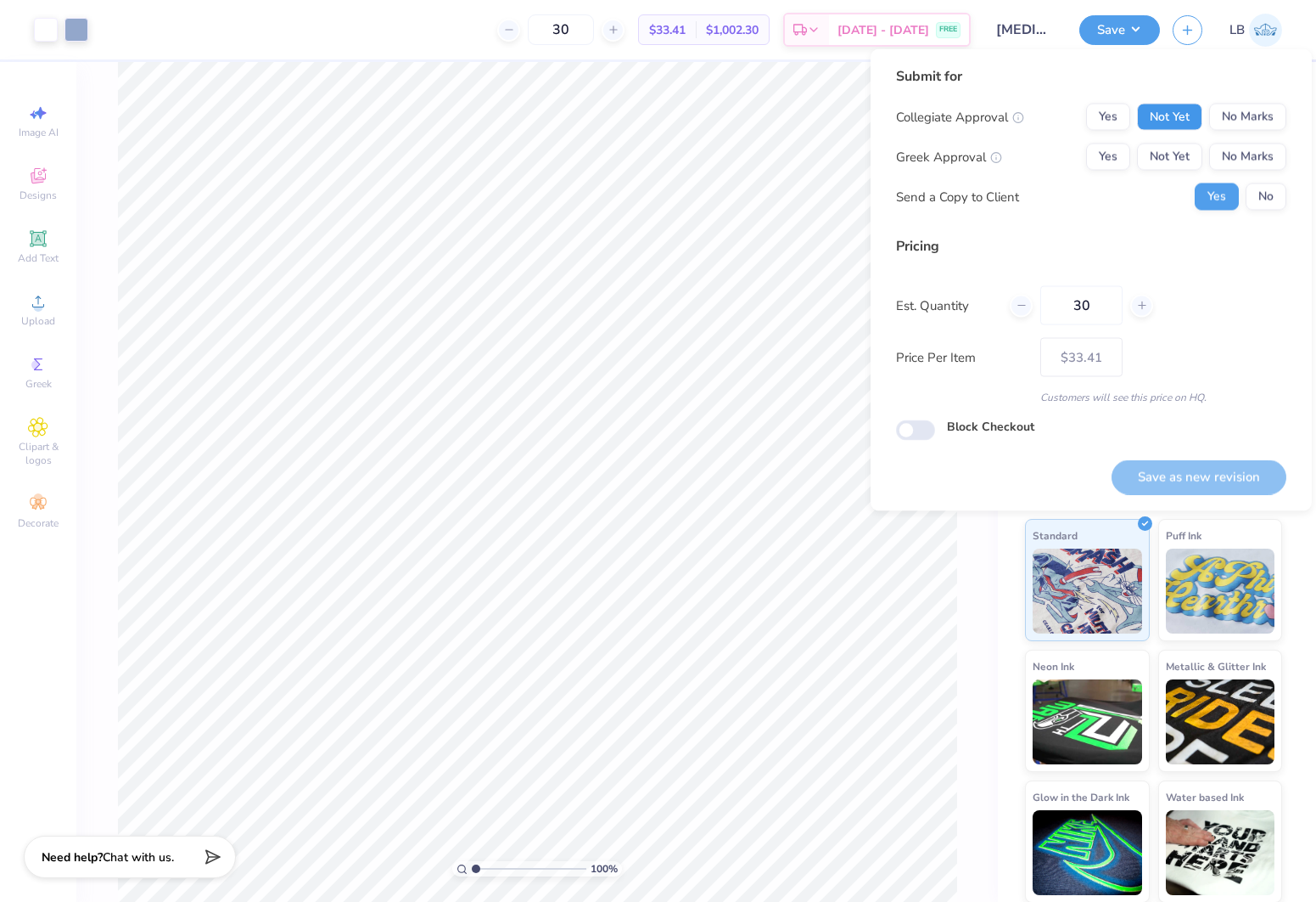
click at [1166, 117] on button "Not Yet" at bounding box center [1170, 118] width 66 height 27
click at [1174, 155] on button "Not Yet" at bounding box center [1170, 157] width 66 height 27
click at [1270, 191] on button "No" at bounding box center [1266, 197] width 41 height 27
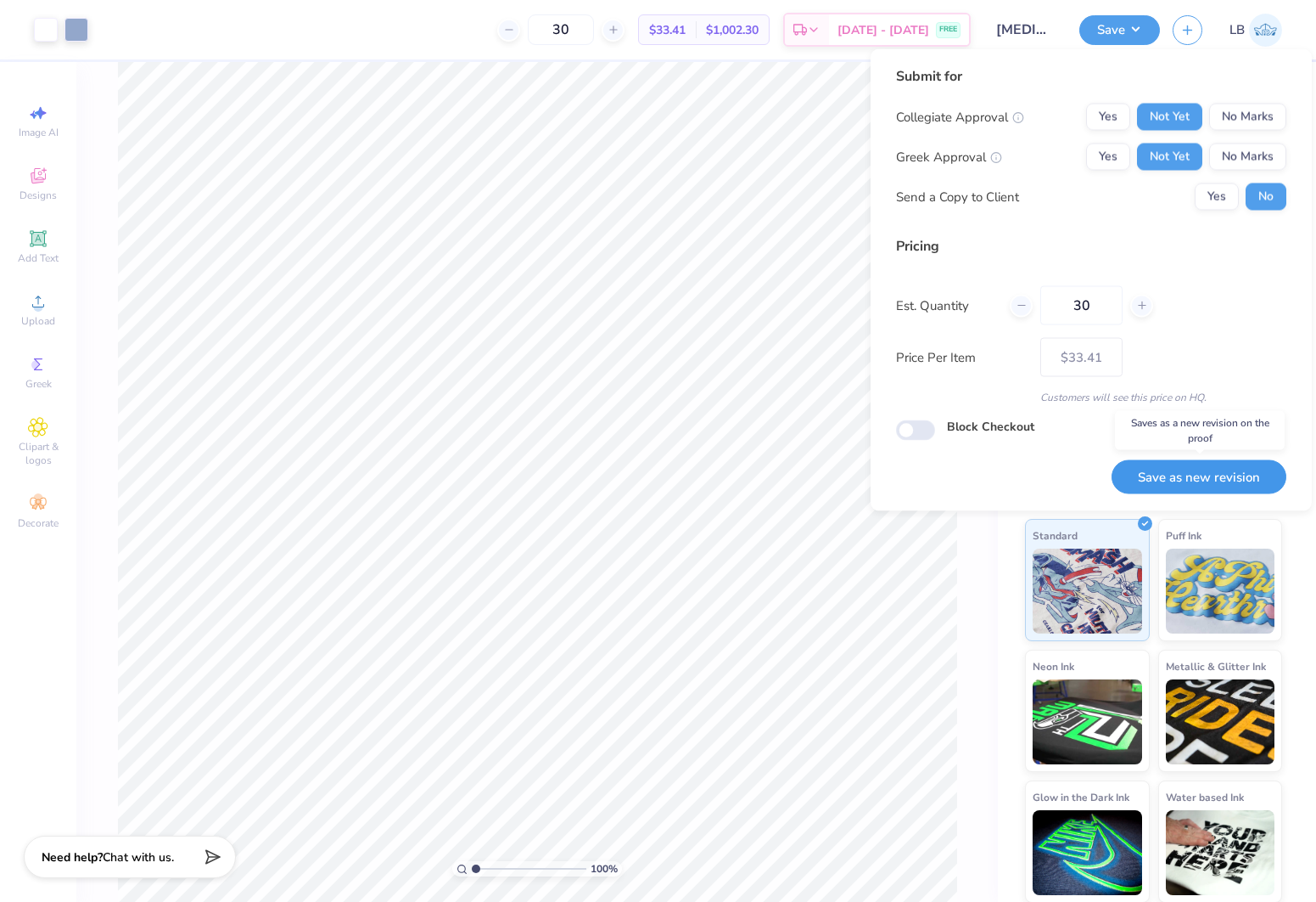
click at [1164, 483] on button "Save as new revision" at bounding box center [1199, 477] width 175 height 35
type input "– –"
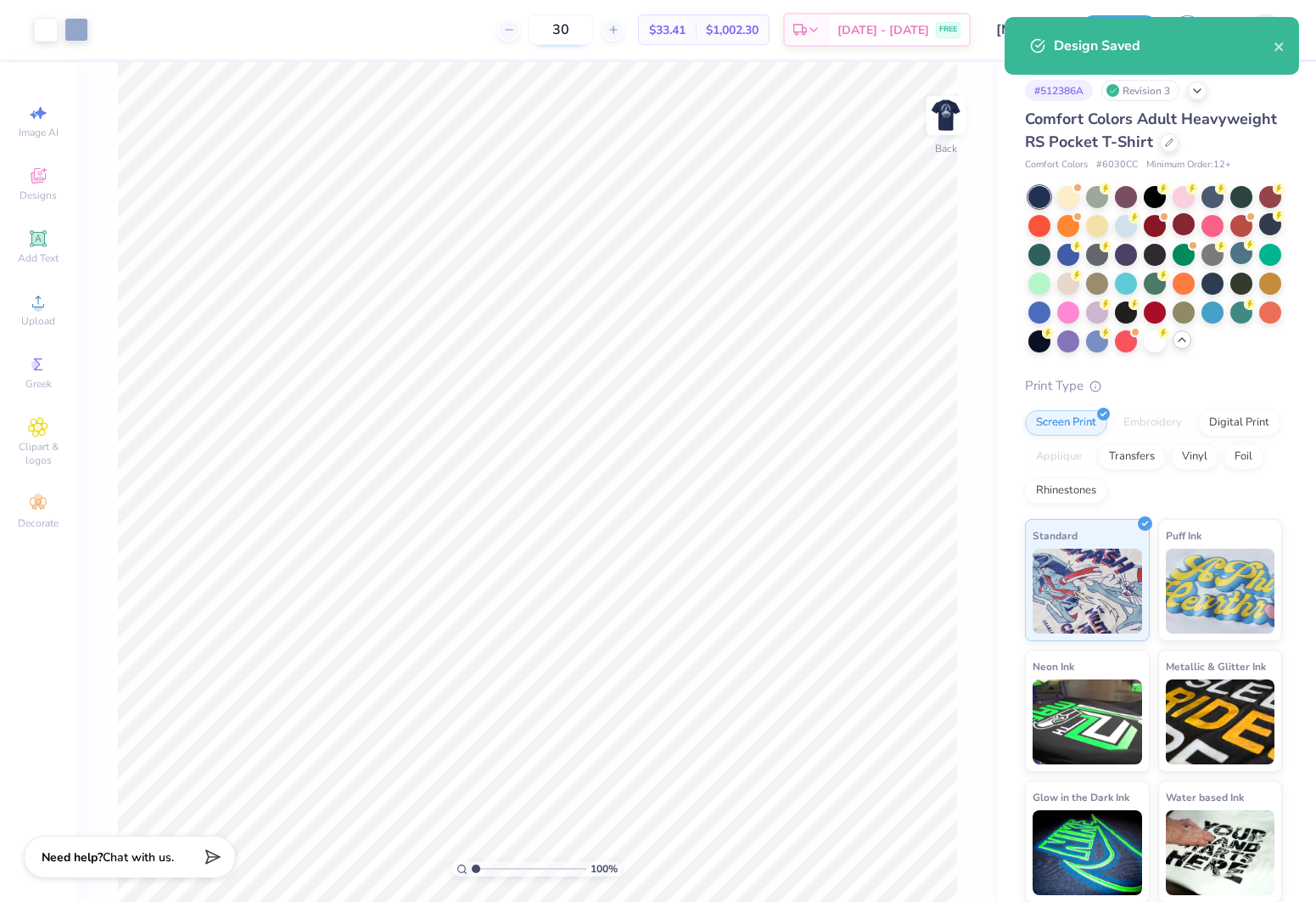
click at [581, 29] on input "30" at bounding box center [561, 30] width 66 height 31
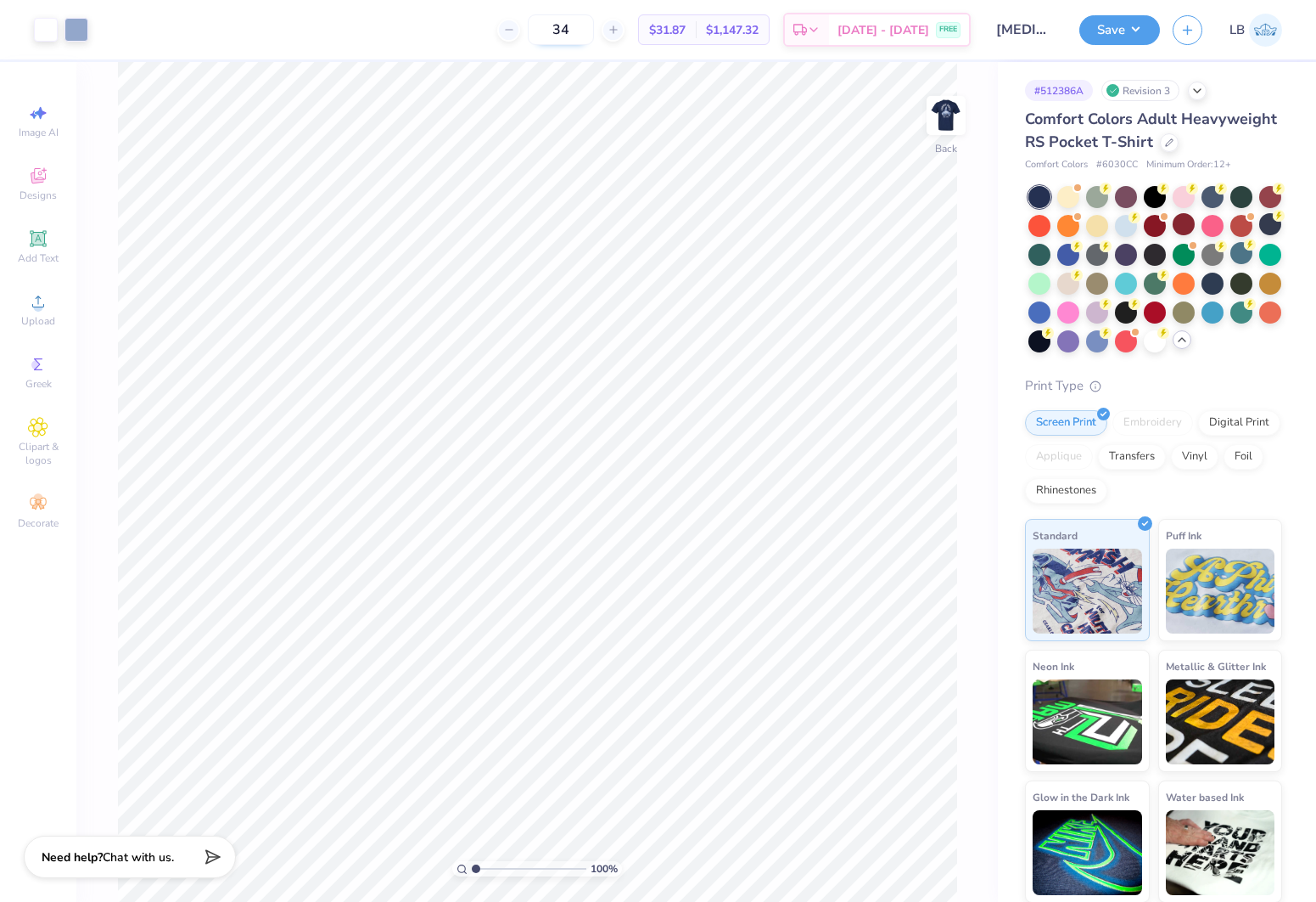
click at [581, 29] on input "34" at bounding box center [561, 30] width 66 height 31
type input "30"
